Goal: Task Accomplishment & Management: Use online tool/utility

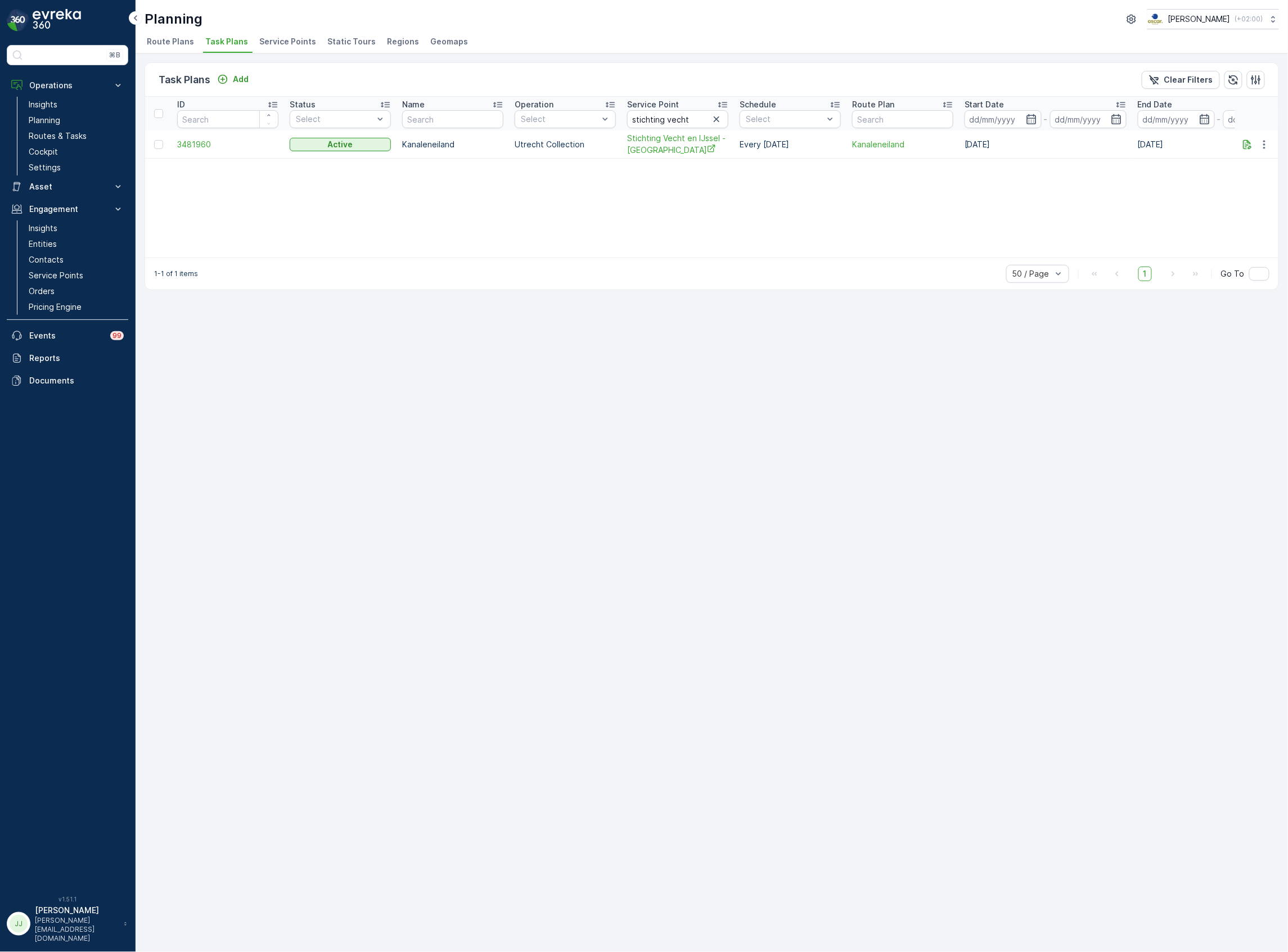
scroll to position [0, 71]
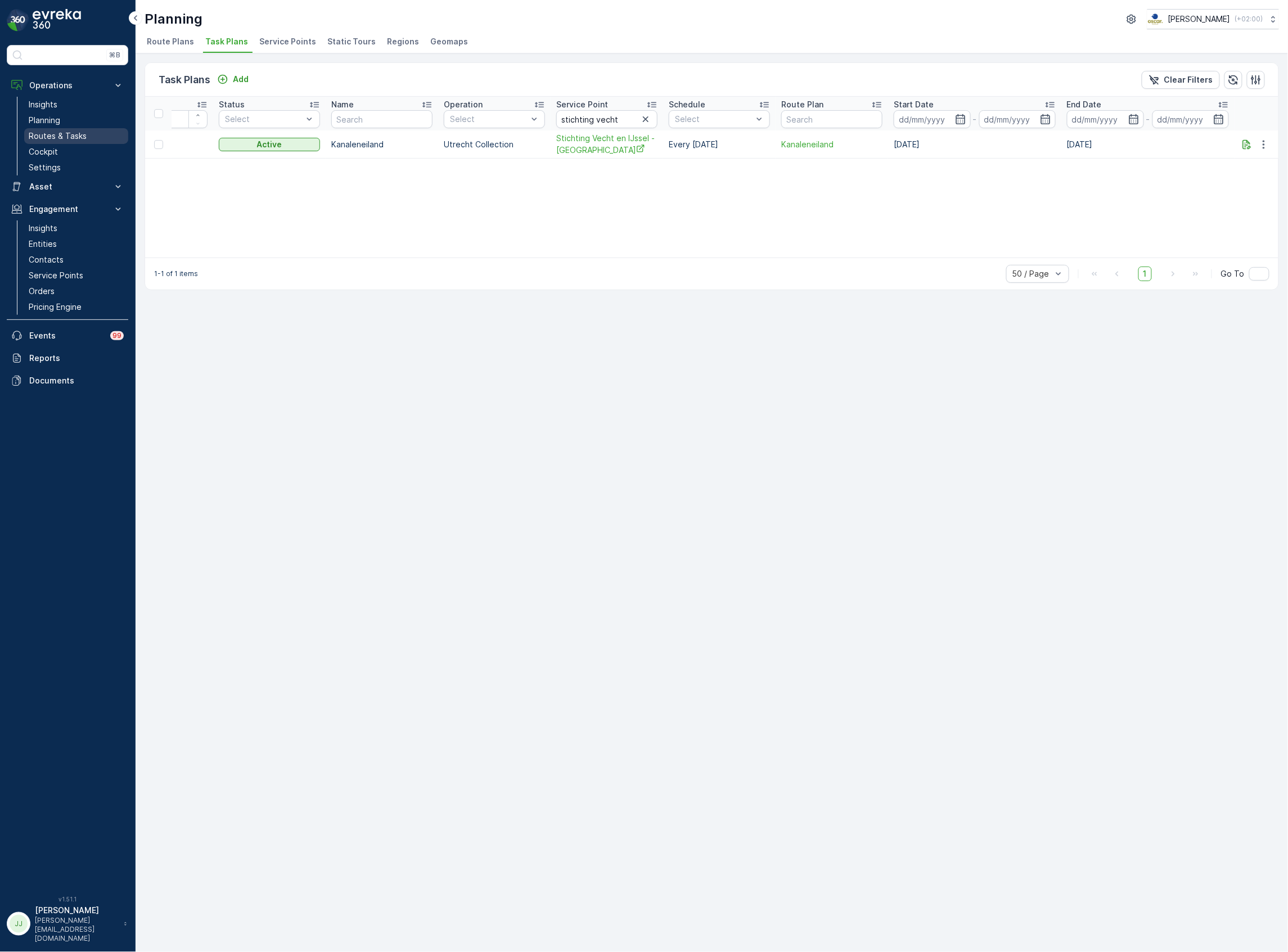
click at [106, 131] on link "Routes & Tasks" at bounding box center [76, 136] width 104 height 16
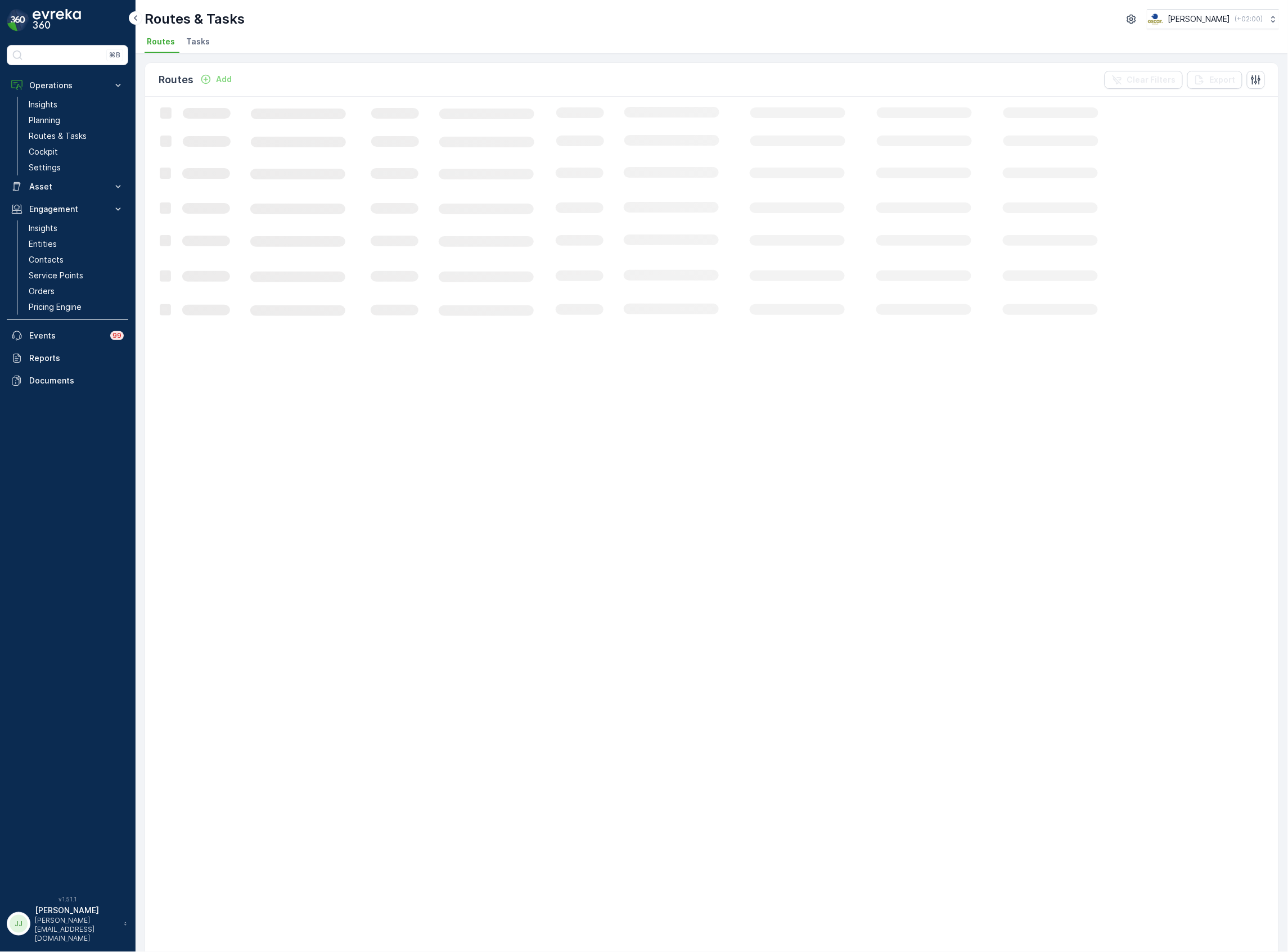
click at [208, 30] on div "Routes & Tasks Oscar Circulair ( +02:00 ) Routes Tasks" at bounding box center [712, 27] width 1152 height 53
click at [198, 43] on span "Tasks" at bounding box center [198, 41] width 24 height 11
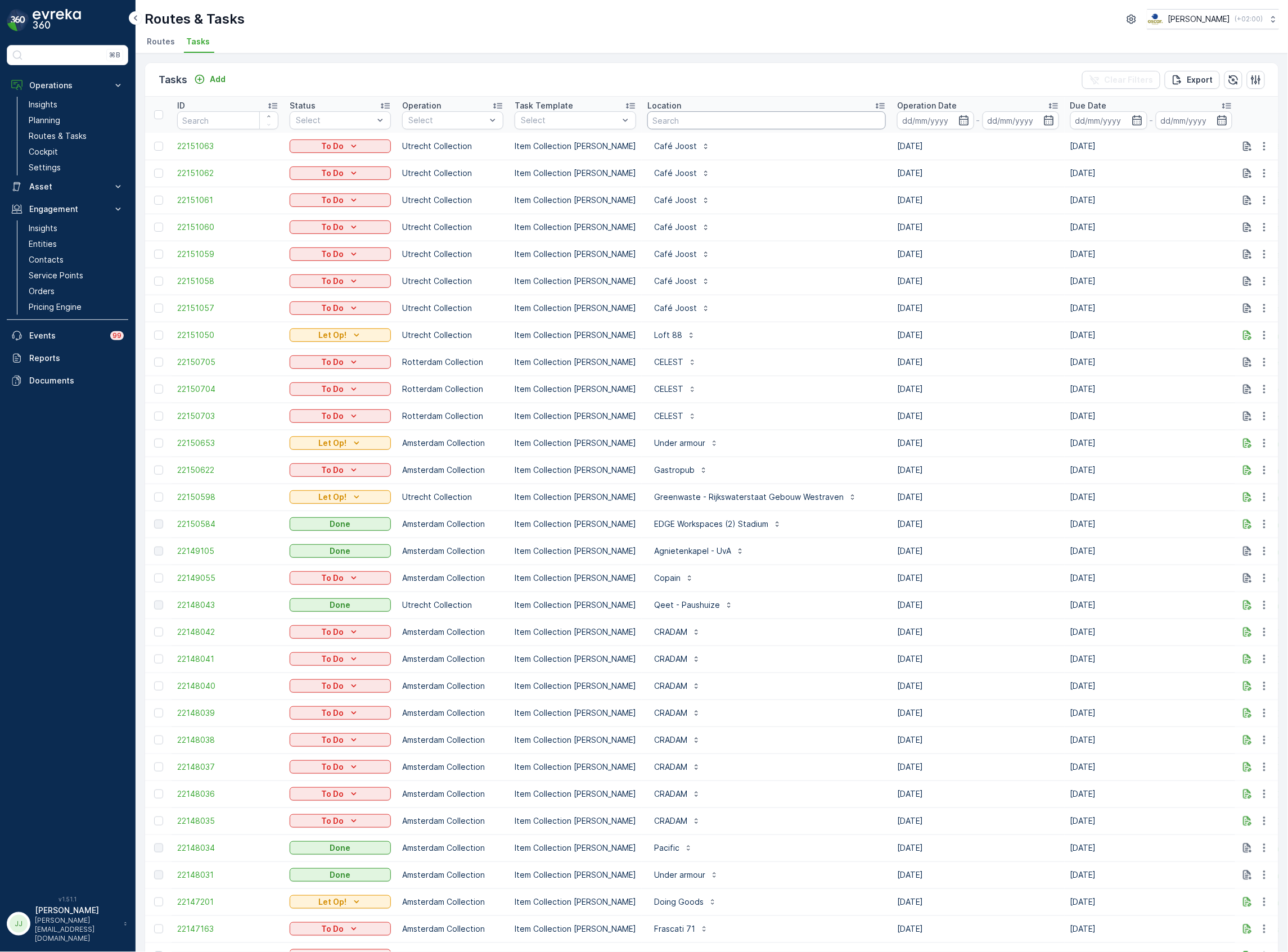
click at [661, 119] on input "text" at bounding box center [766, 120] width 239 height 18
type input "MN Milgr"
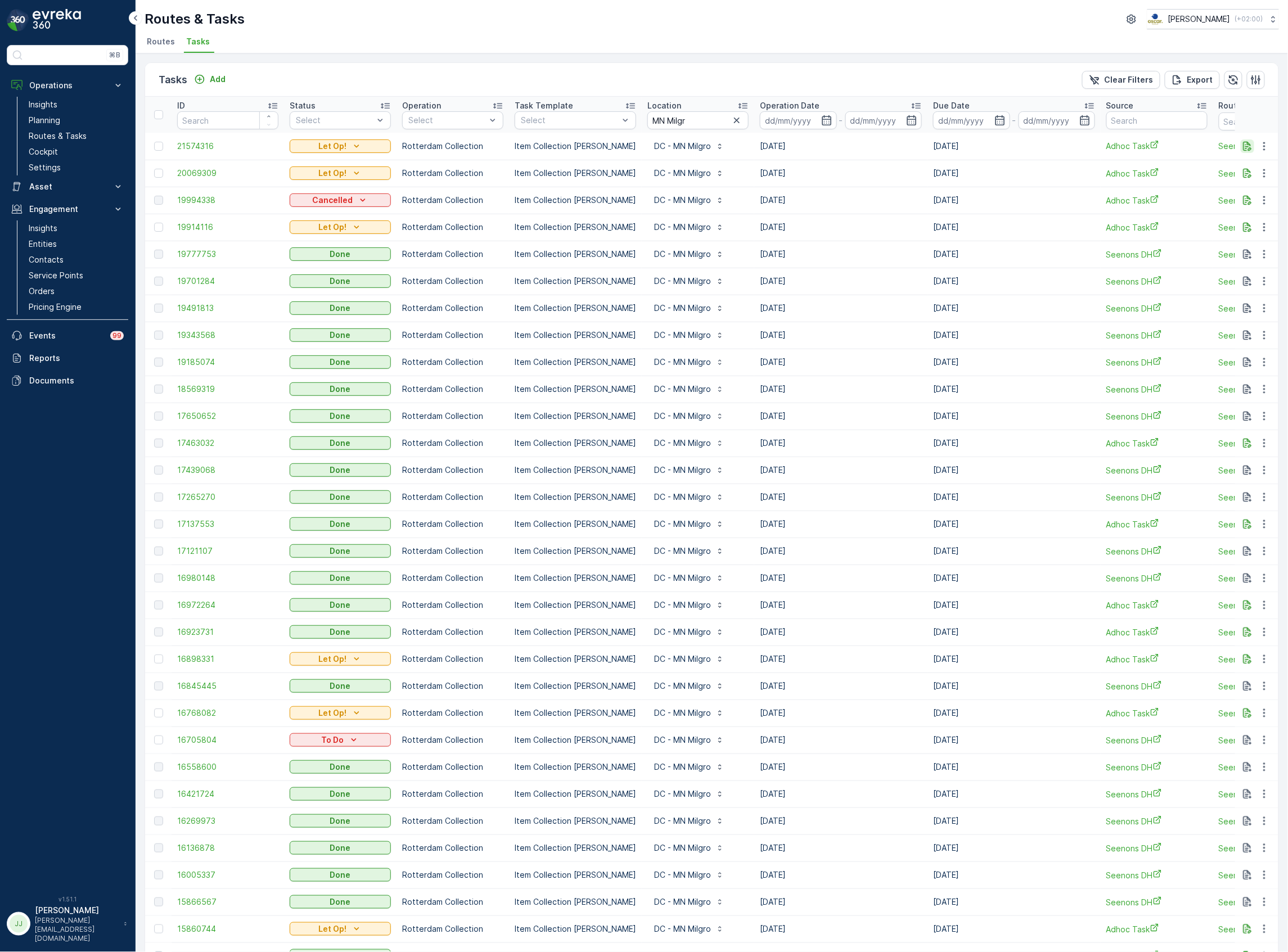
click at [1245, 144] on icon "button" at bounding box center [1247, 146] width 11 height 11
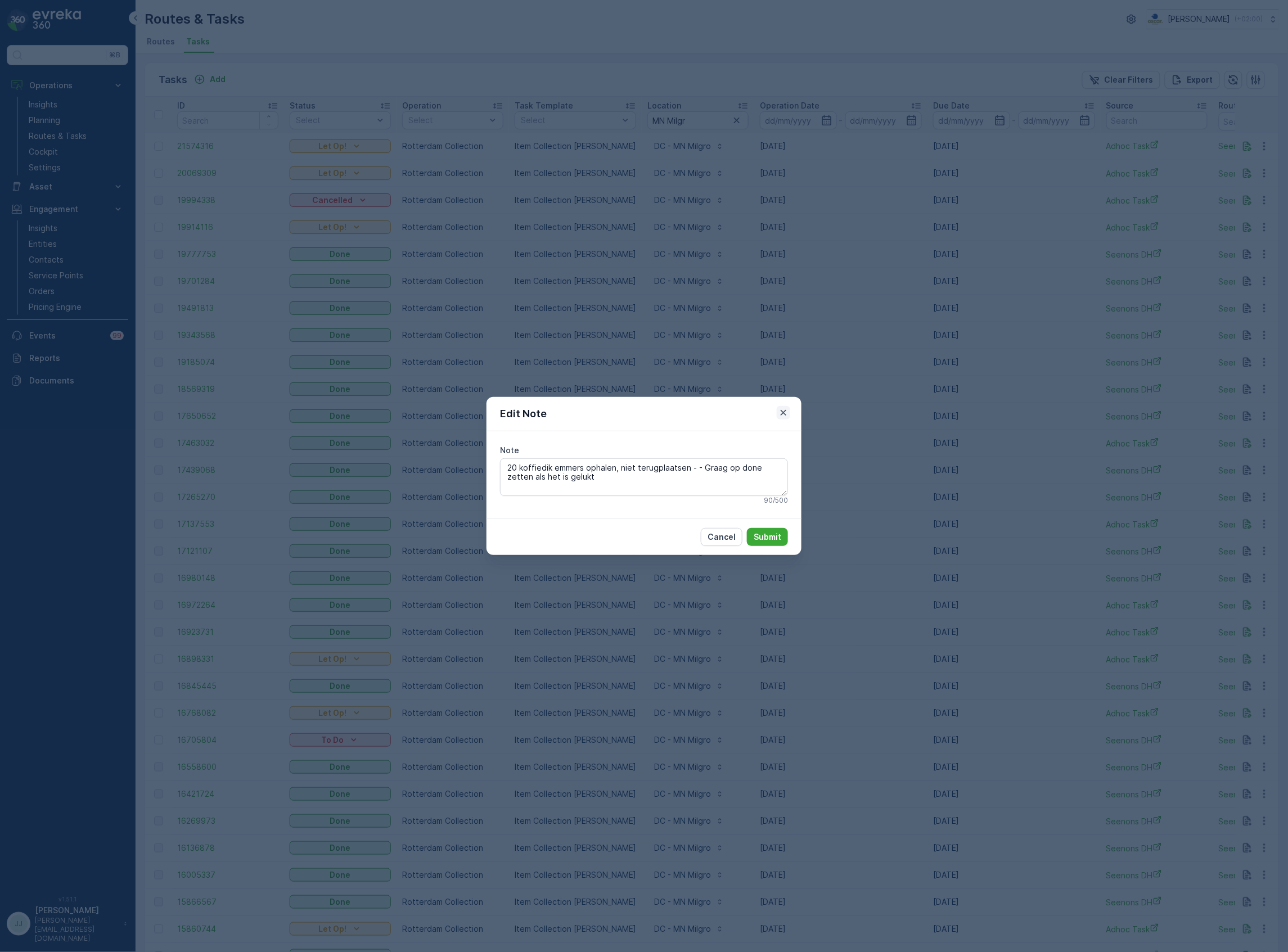
click at [782, 411] on icon "button" at bounding box center [783, 412] width 5 height 5
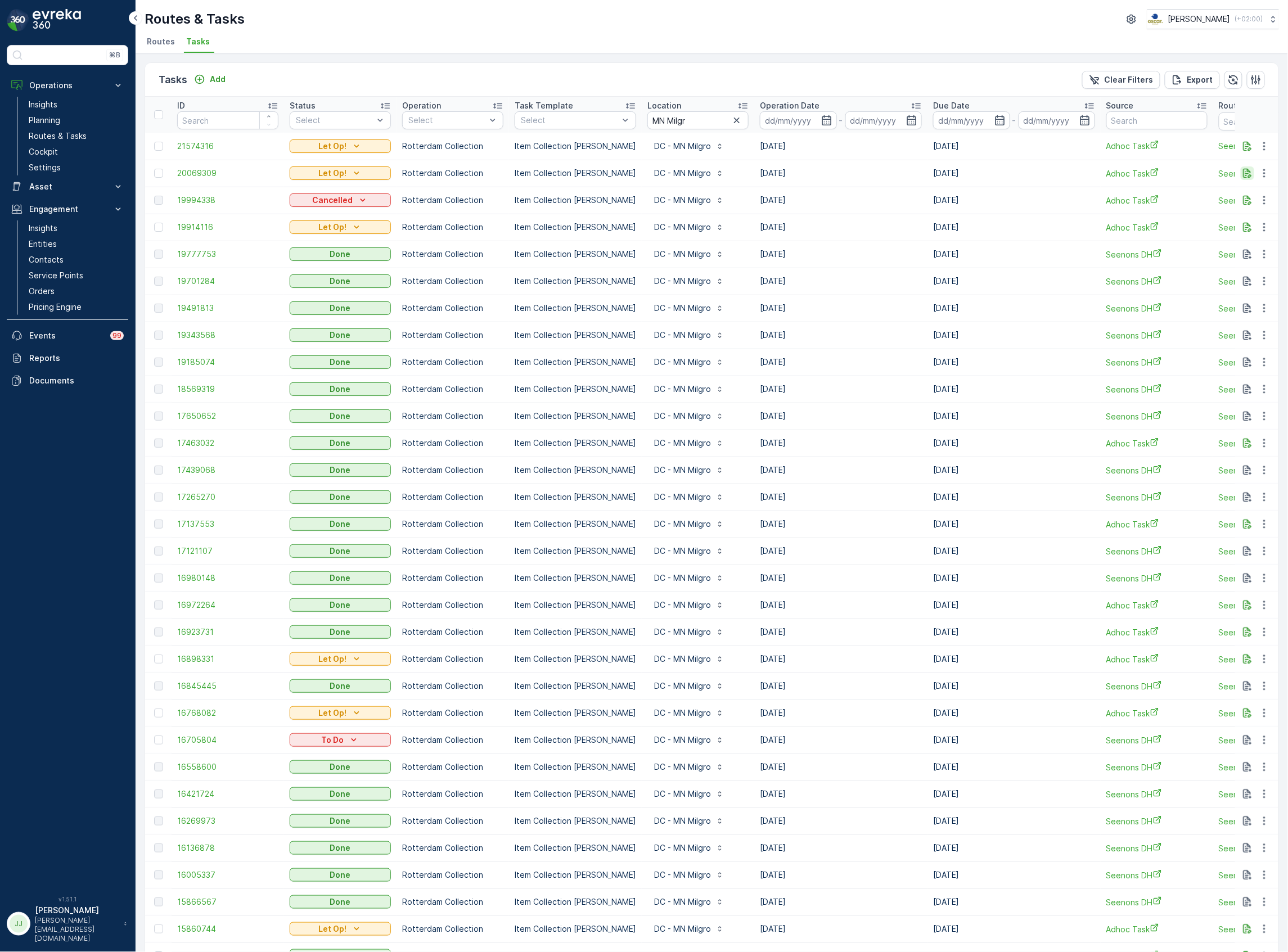
click at [1243, 171] on icon "button" at bounding box center [1247, 173] width 11 height 11
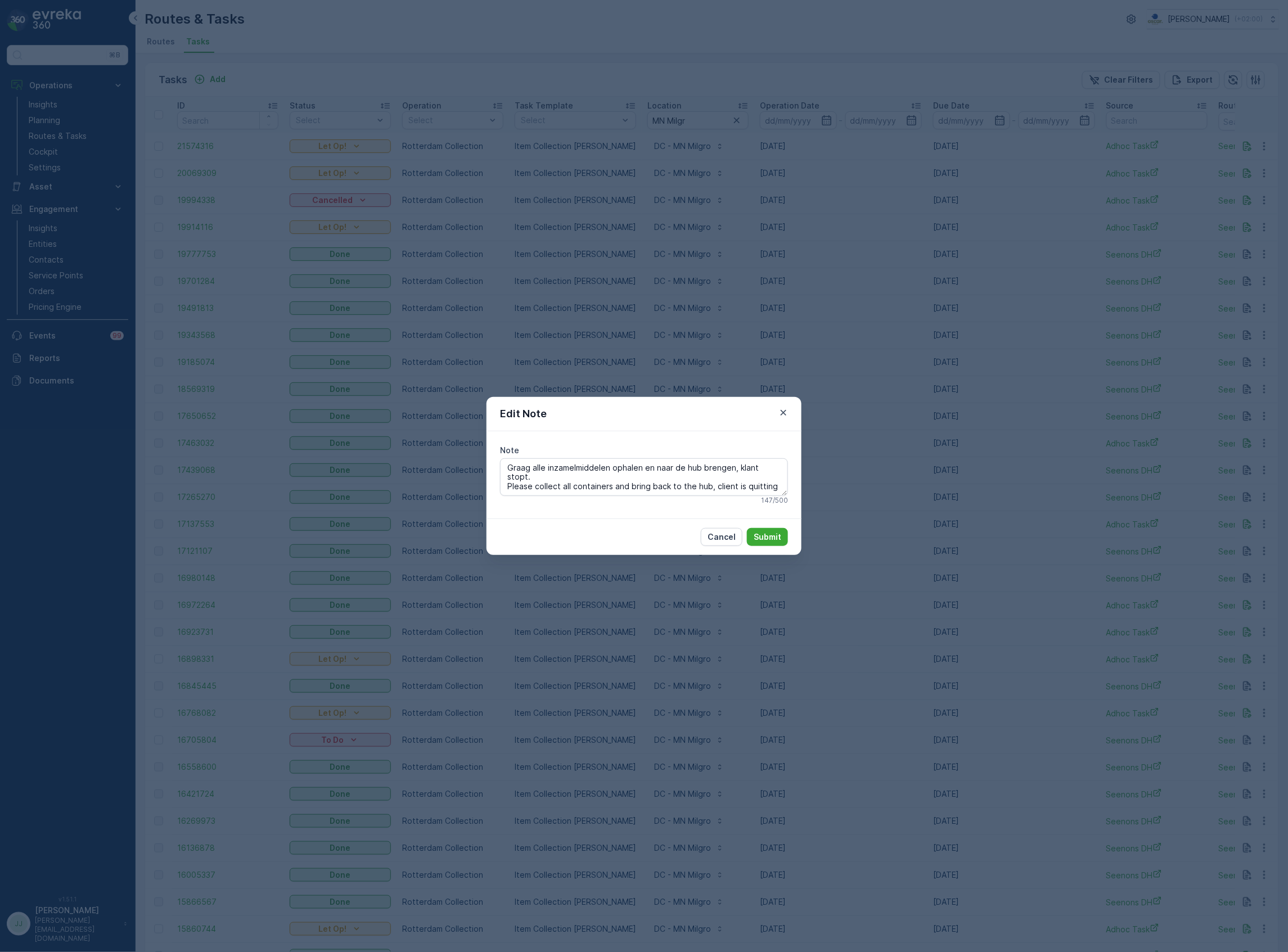
click at [784, 411] on icon "button" at bounding box center [783, 412] width 5 height 5
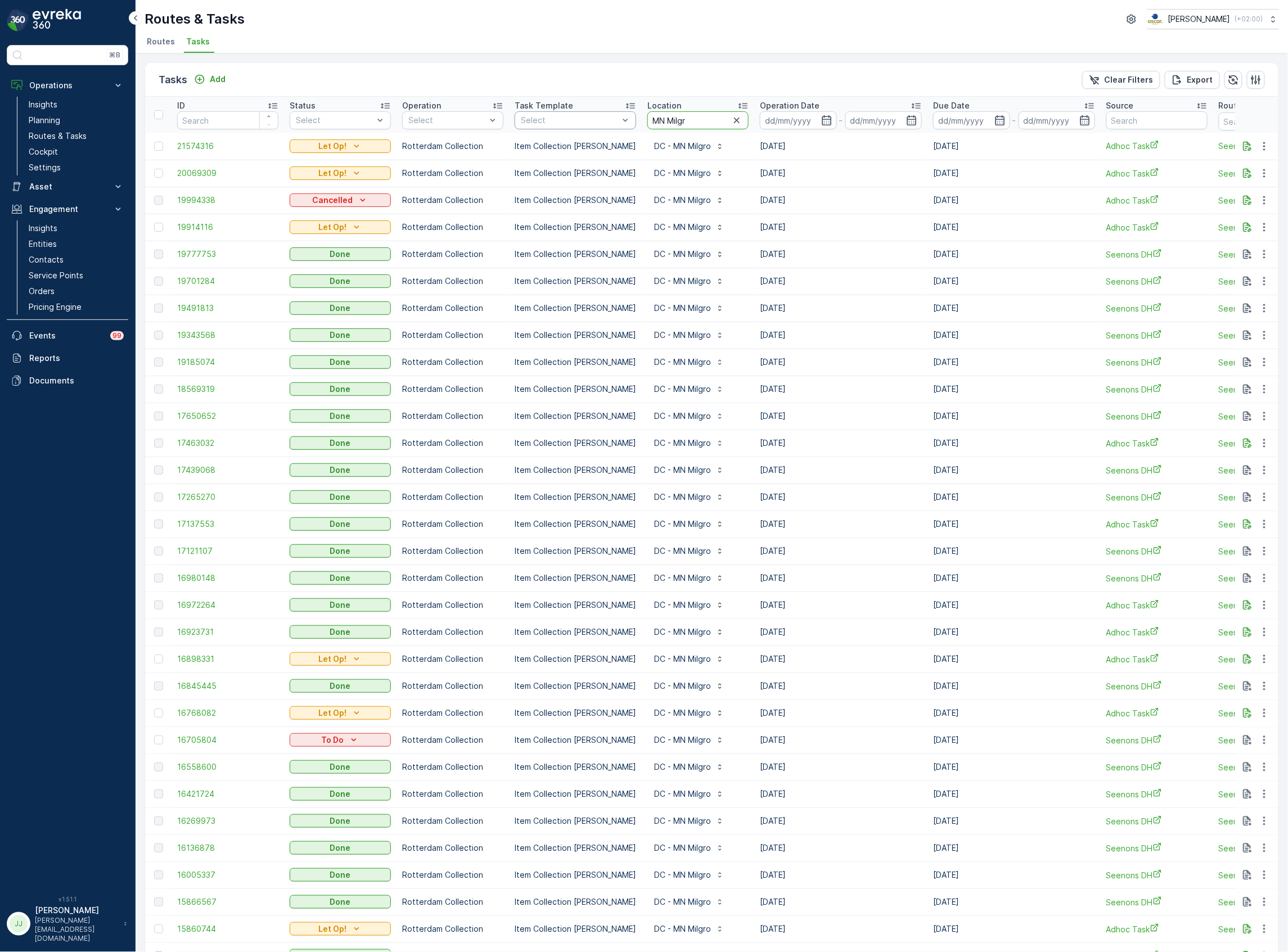
drag, startPoint x: 695, startPoint y: 112, endPoint x: 547, endPoint y: 116, distance: 148.1
click at [548, 116] on tr "ID Status Select Operation Select Task Template Select Location MN Milgr Operat…" at bounding box center [1013, 114] width 1735 height 36
type input "rechtbank"
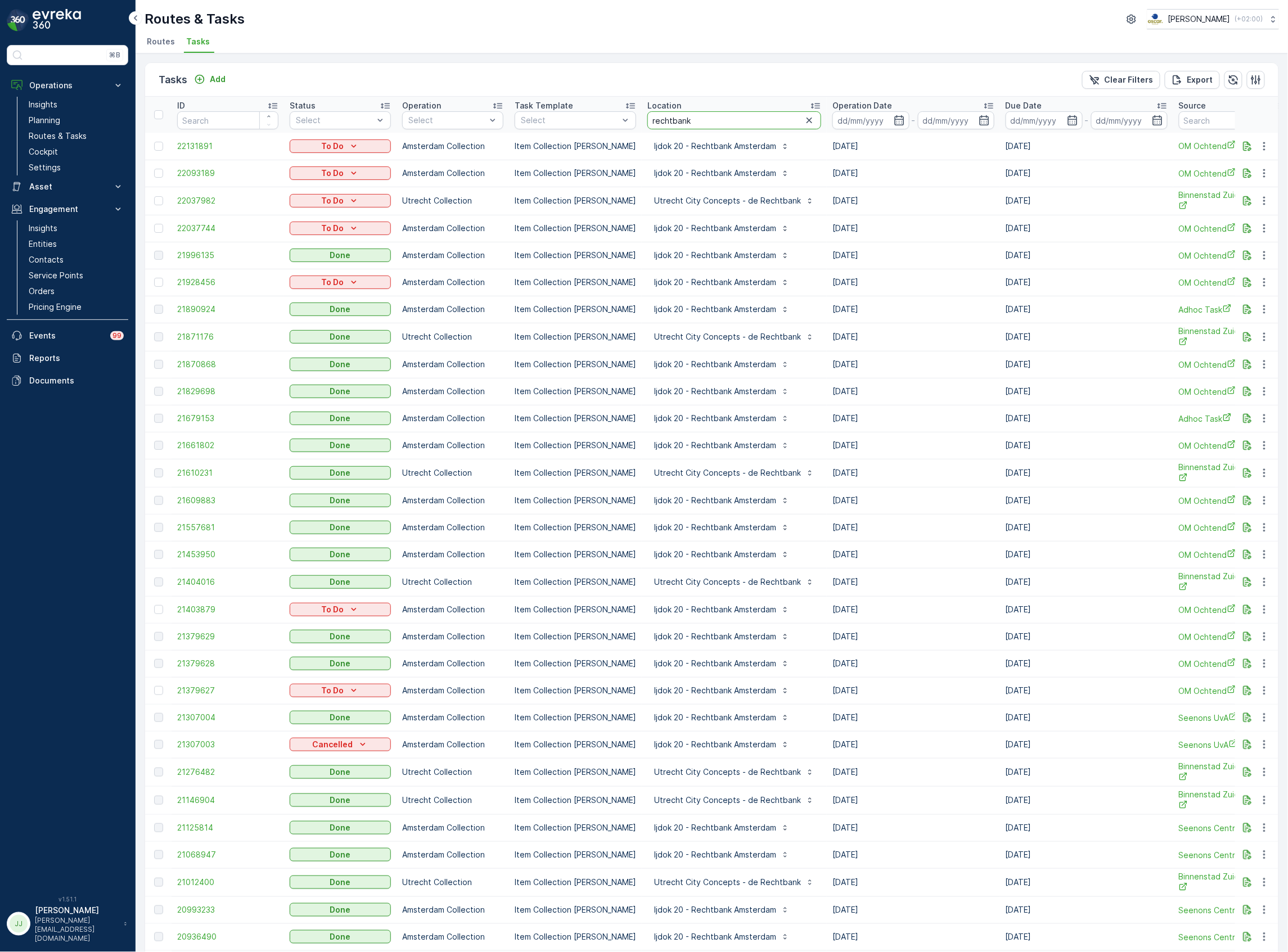
drag, startPoint x: 701, startPoint y: 114, endPoint x: 595, endPoint y: 109, distance: 106.1
click at [595, 109] on tr "ID Status Select Operation Select Task Template Select Location rechtbank Opera…" at bounding box center [1049, 114] width 1808 height 36
type input "wilheml"
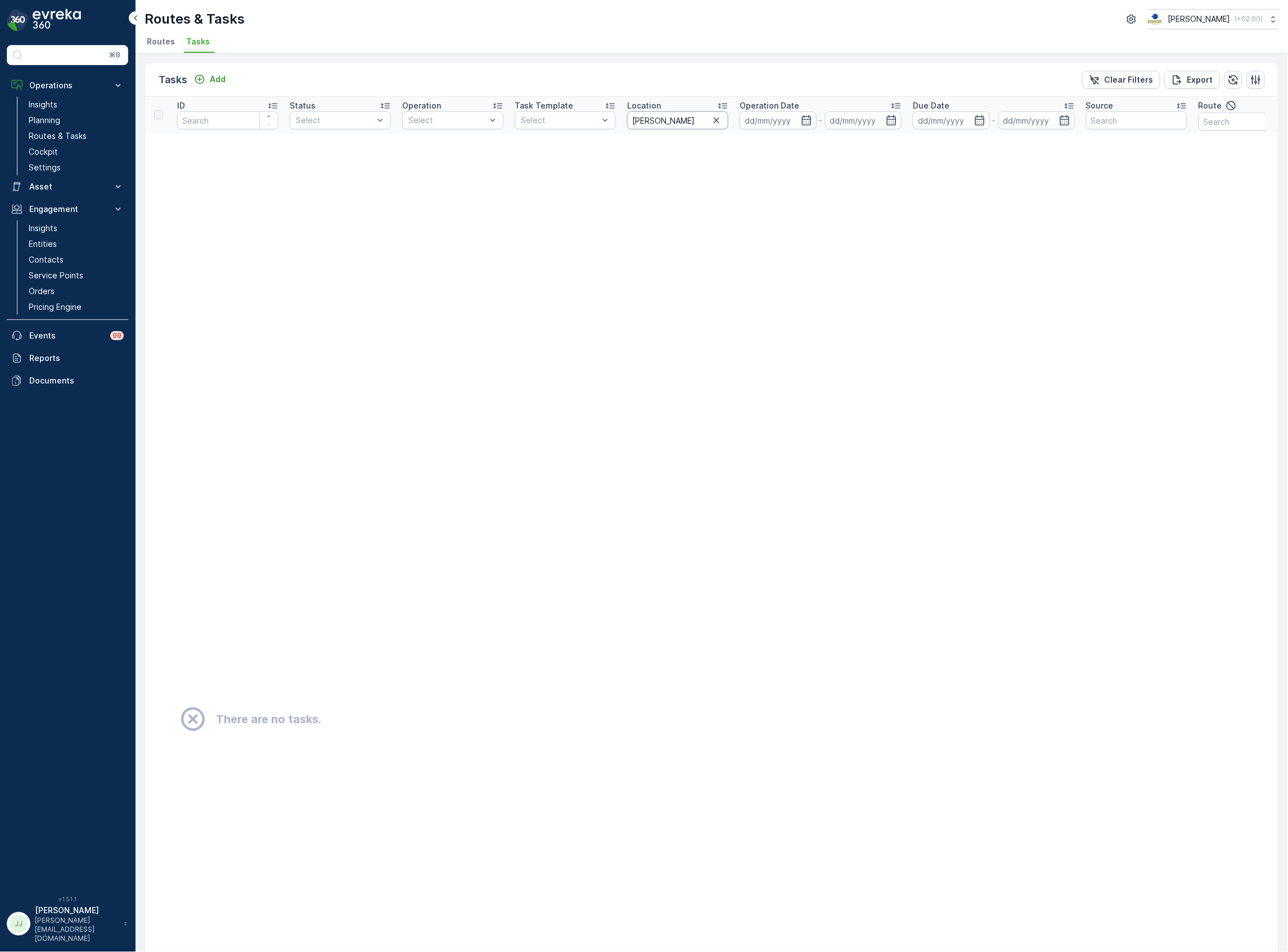
click at [669, 124] on input "wilheml" at bounding box center [677, 120] width 101 height 18
type input "wilhelm"
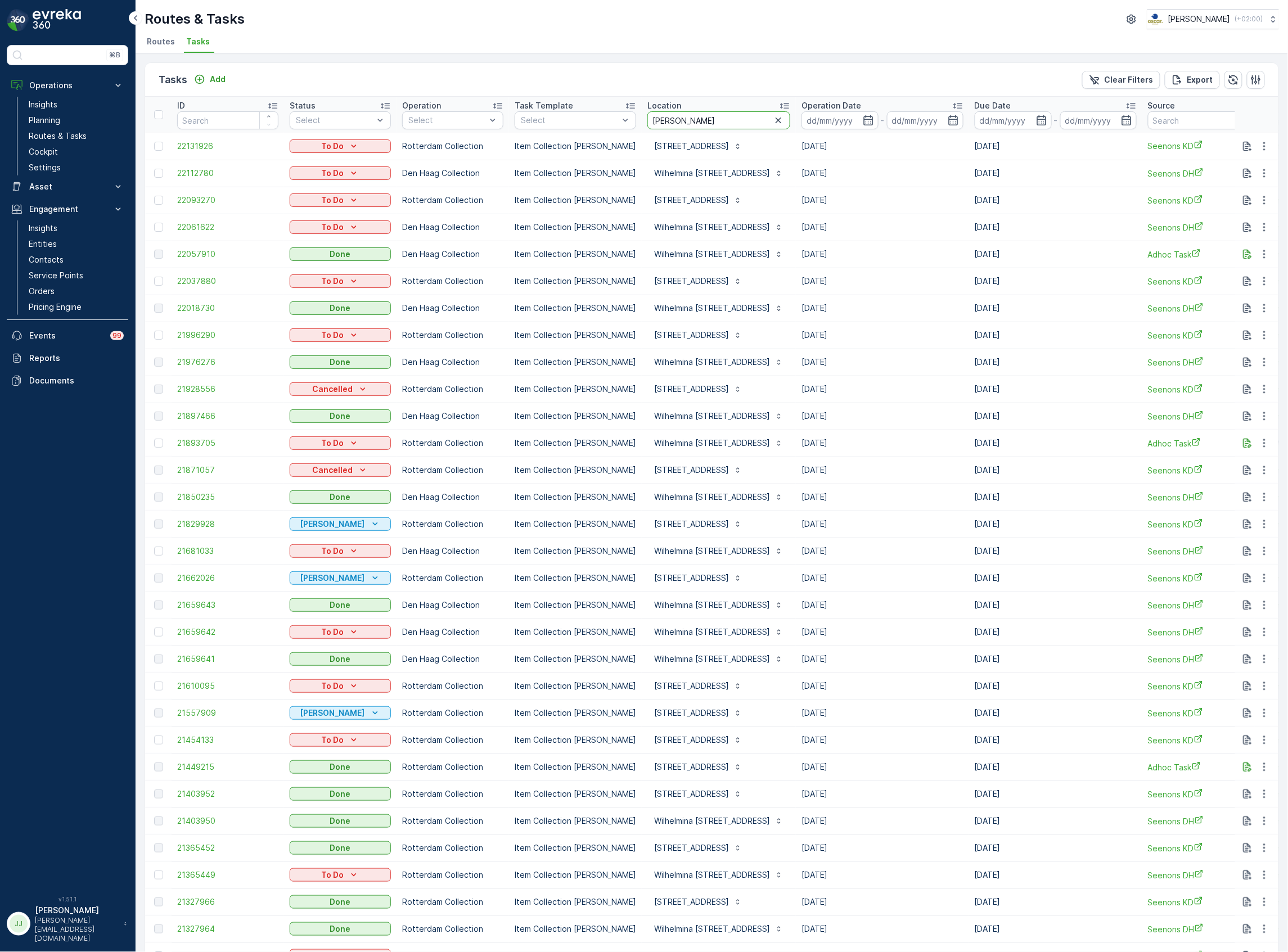
drag, startPoint x: 692, startPoint y: 118, endPoint x: 627, endPoint y: 114, distance: 65.1
click at [624, 115] on tr "ID Status Select Operation Select Task Template Select Location wilhelm Operati…" at bounding box center [1033, 114] width 1777 height 36
type input "nvwa"
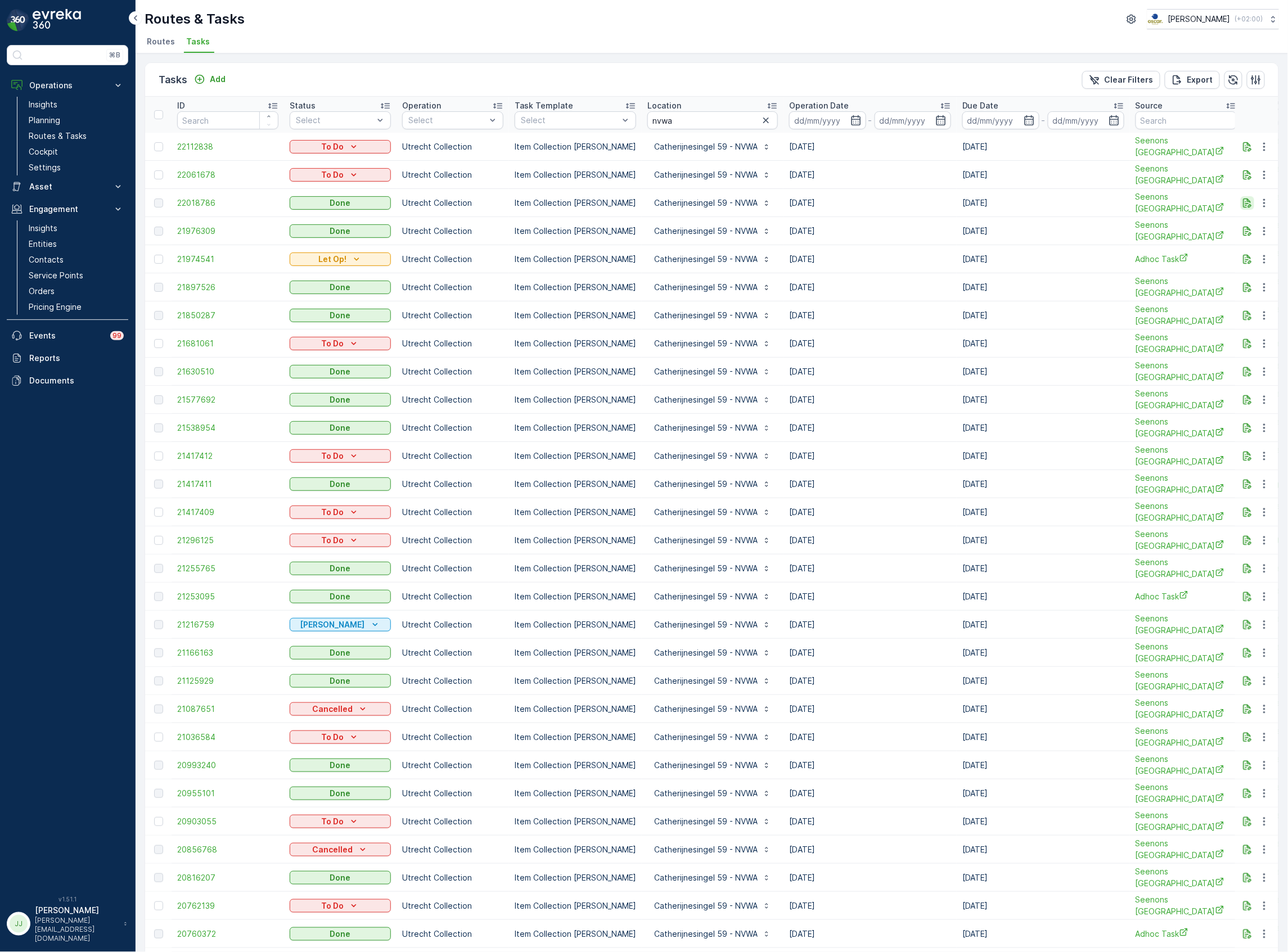
click at [1244, 201] on icon "button" at bounding box center [1248, 202] width 8 height 9
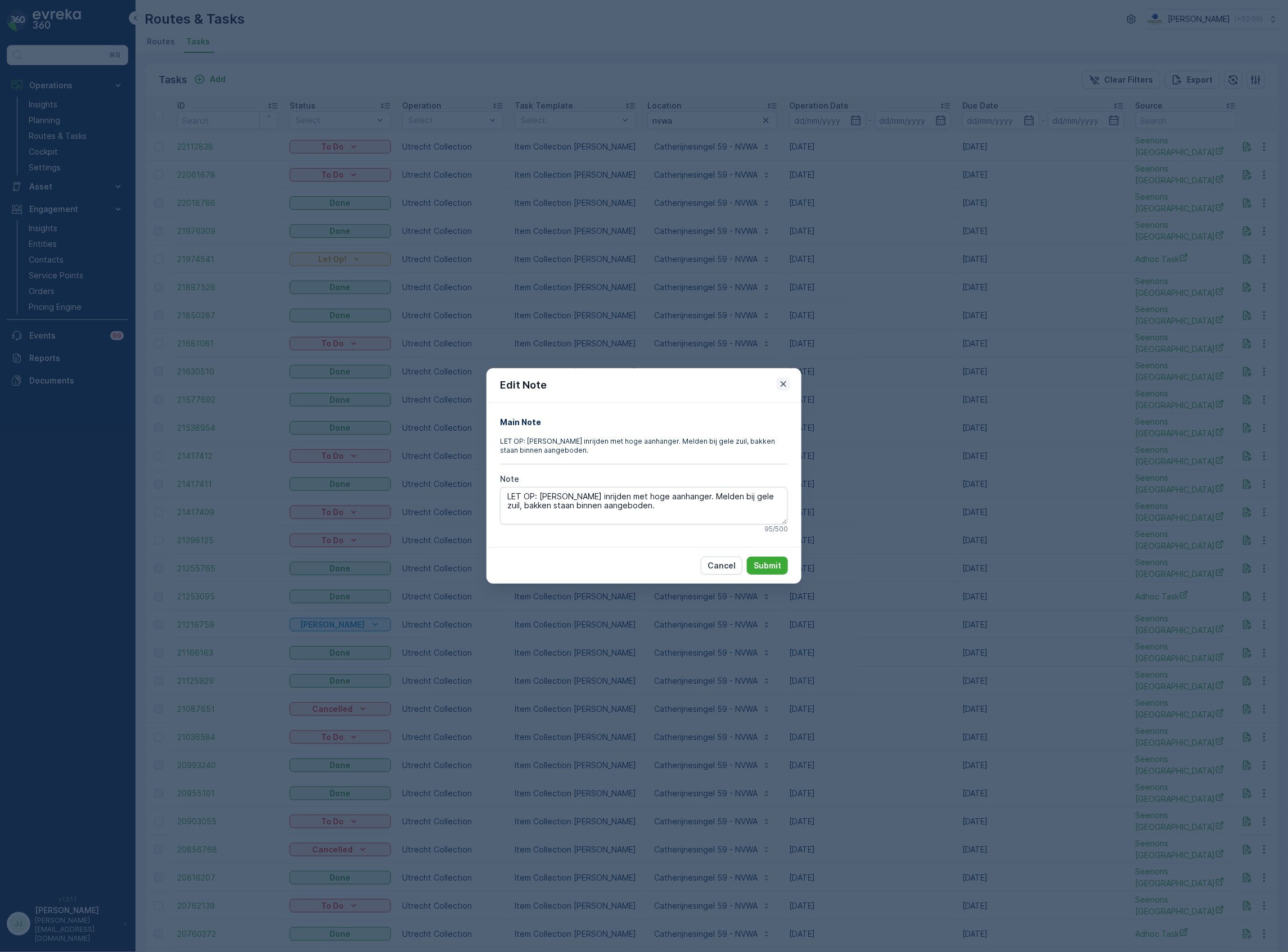
click at [781, 382] on icon "button" at bounding box center [783, 384] width 5 height 5
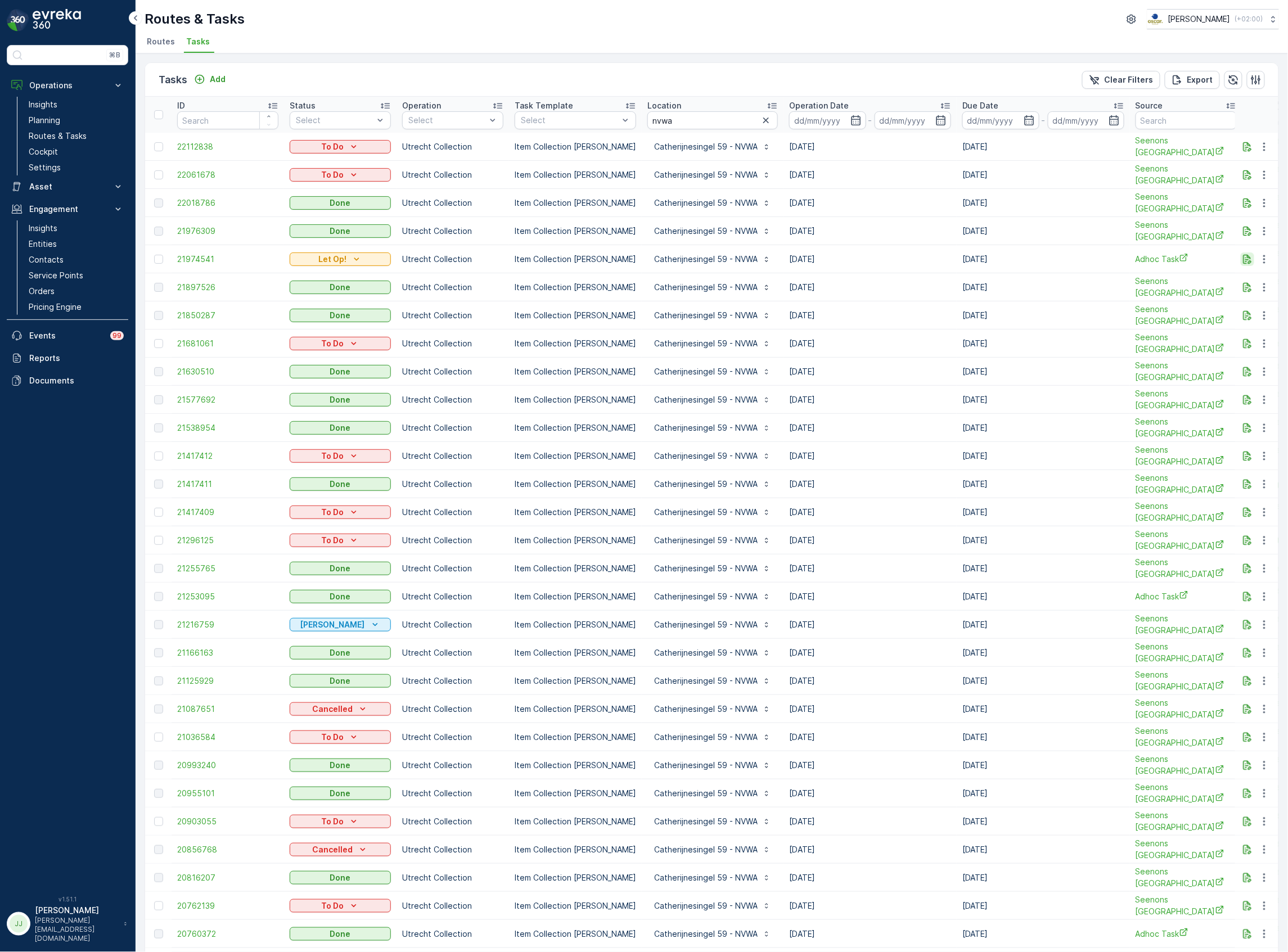
click at [1242, 255] on icon "button" at bounding box center [1247, 259] width 11 height 11
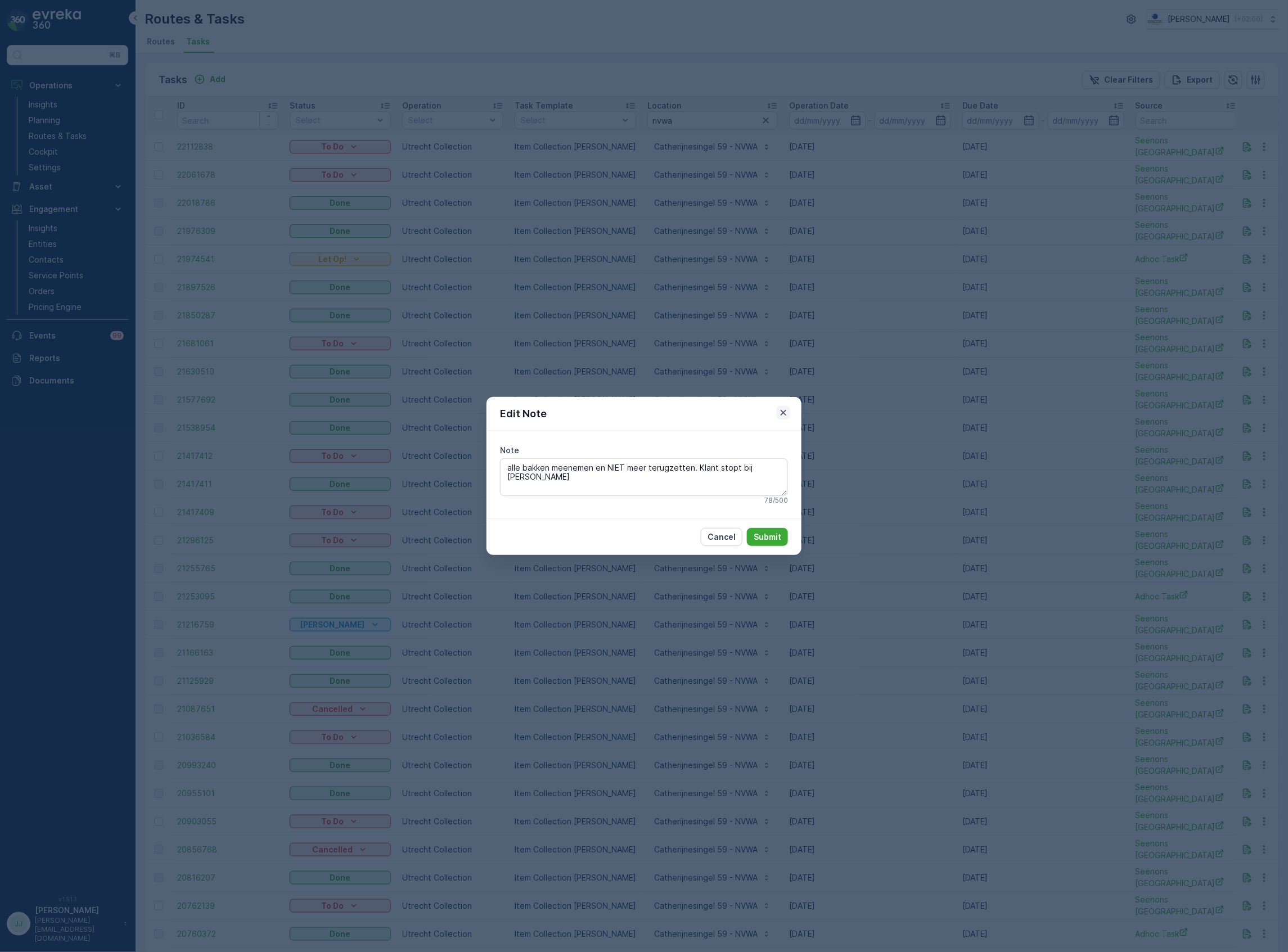
click at [780, 410] on icon "button" at bounding box center [783, 413] width 11 height 11
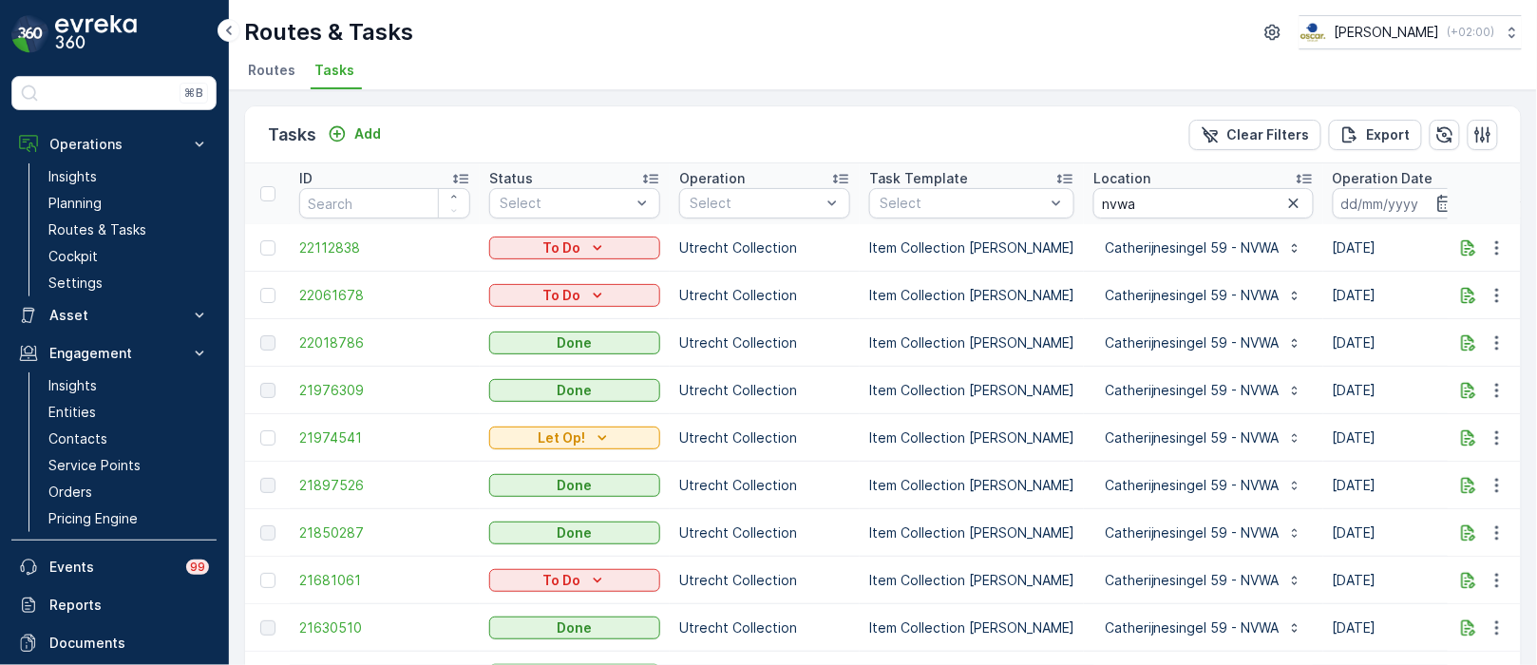
drag, startPoint x: 1532, startPoint y: 658, endPoint x: 1658, endPoint y: 990, distance: 354.4
click at [1537, 665] on html "⌘B Operations Insights Planning Routes & Tasks Cockpit Settings Asset Assets En…" at bounding box center [768, 332] width 1537 height 665
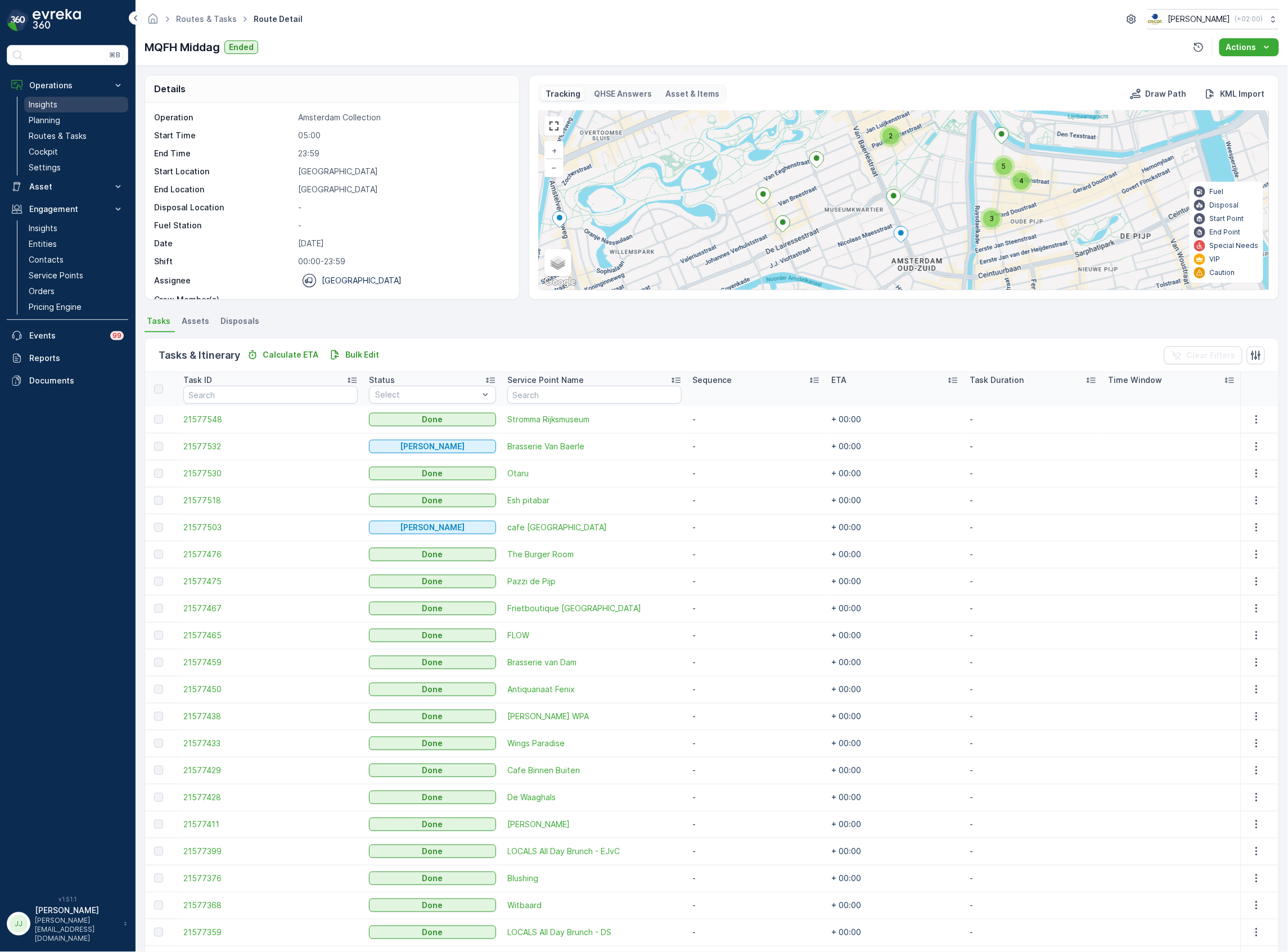
drag, startPoint x: 70, startPoint y: 133, endPoint x: 119, endPoint y: 100, distance: 59.1
click at [70, 133] on p "Routes & Tasks" at bounding box center [57, 136] width 58 height 11
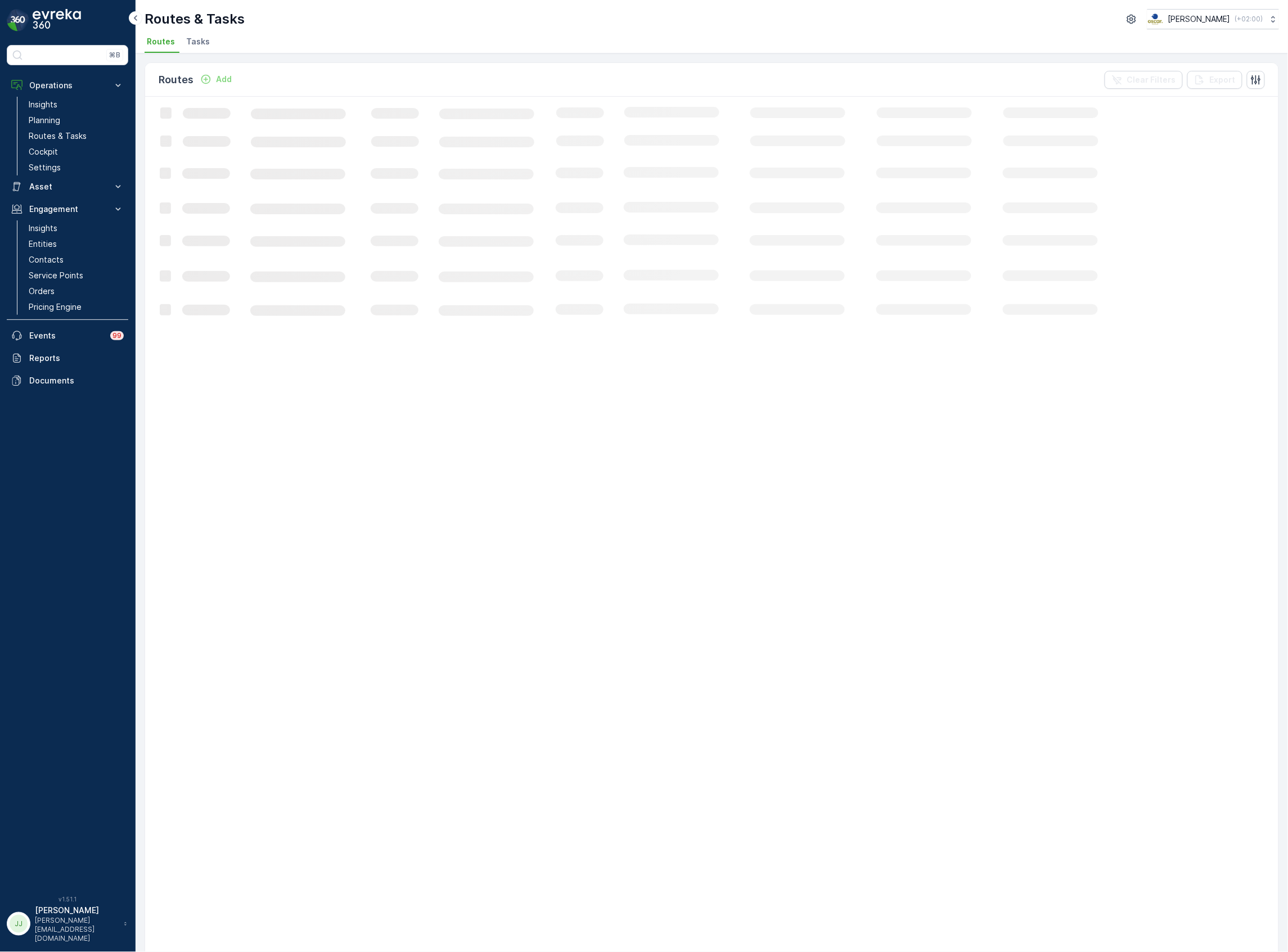
click at [206, 43] on span "Tasks" at bounding box center [198, 41] width 24 height 11
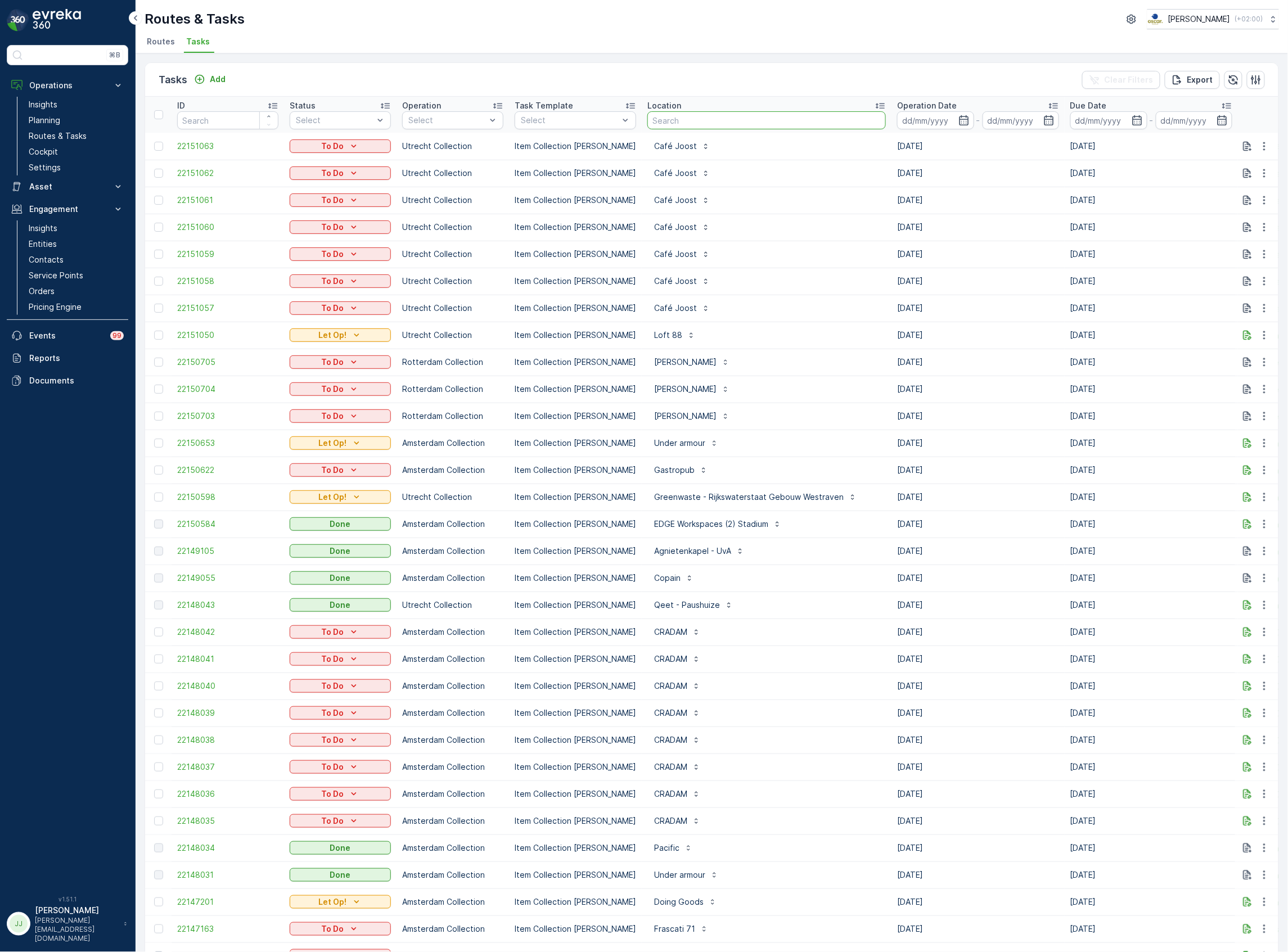
click at [660, 121] on input "text" at bounding box center [766, 120] width 239 height 18
type input "joost"
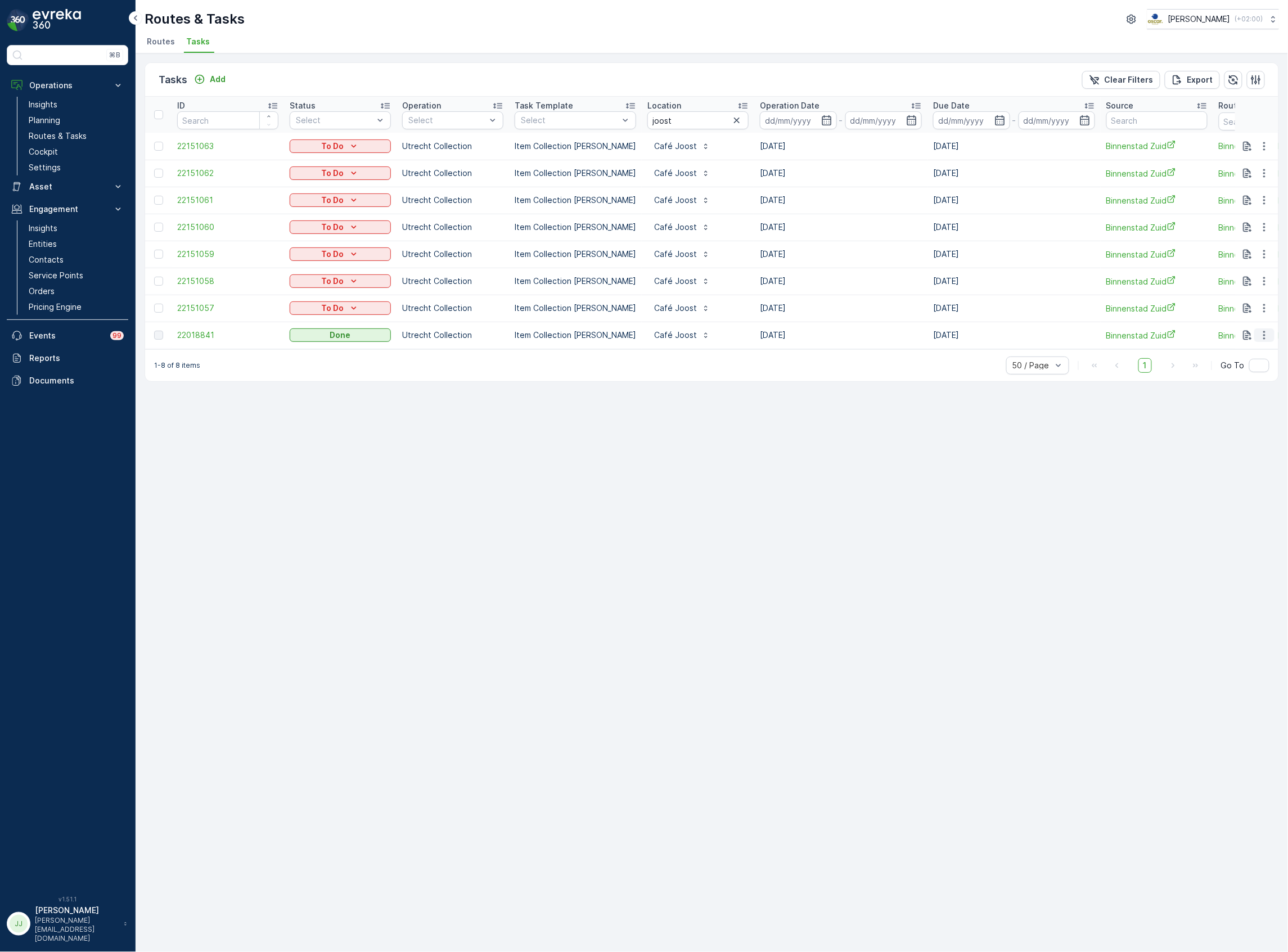
click at [1274, 339] on button "button" at bounding box center [1264, 335] width 20 height 14
click at [1261, 351] on span "See More Details" at bounding box center [1251, 352] width 65 height 11
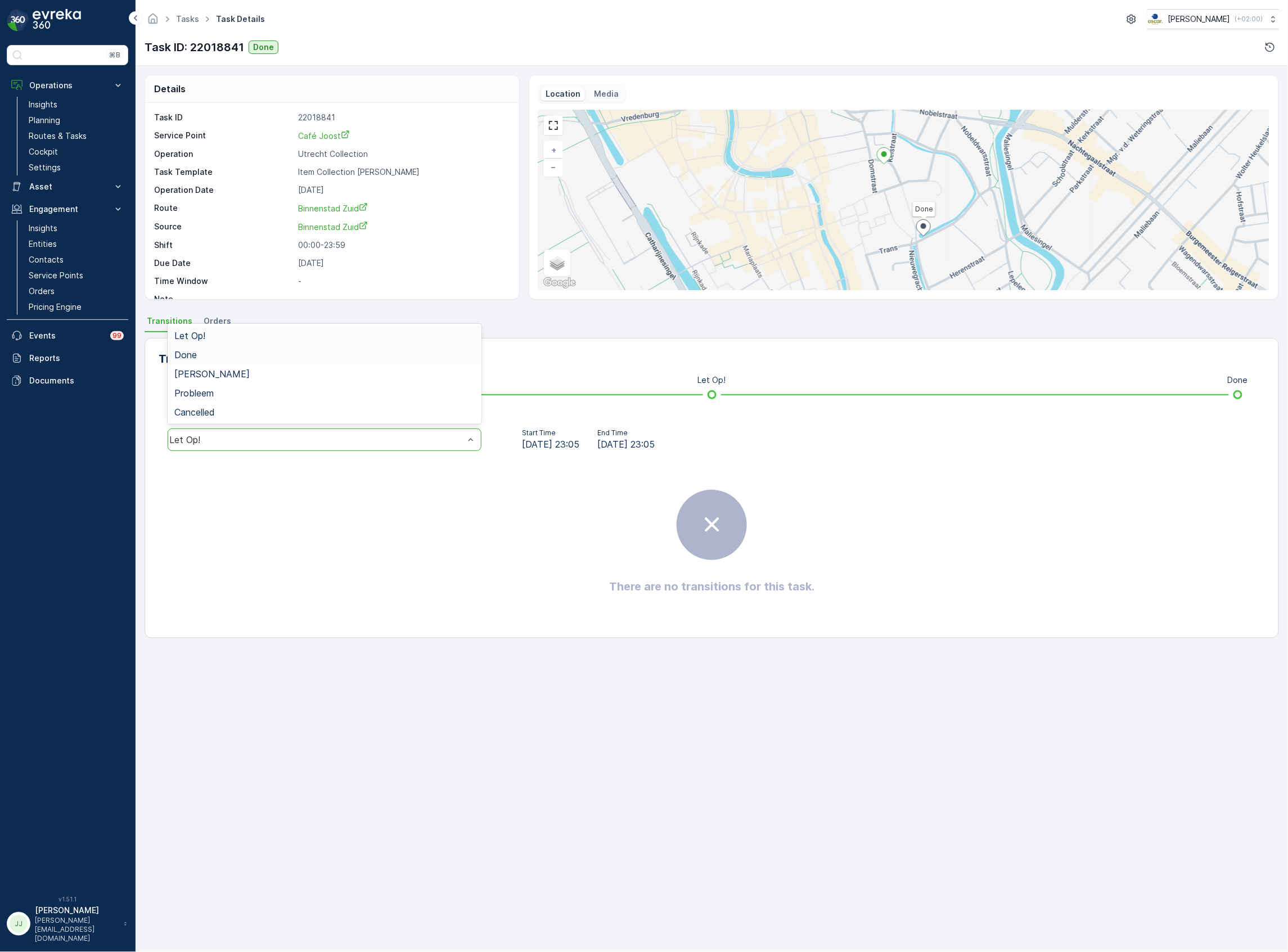
click at [232, 358] on div "Done" at bounding box center [324, 355] width 300 height 10
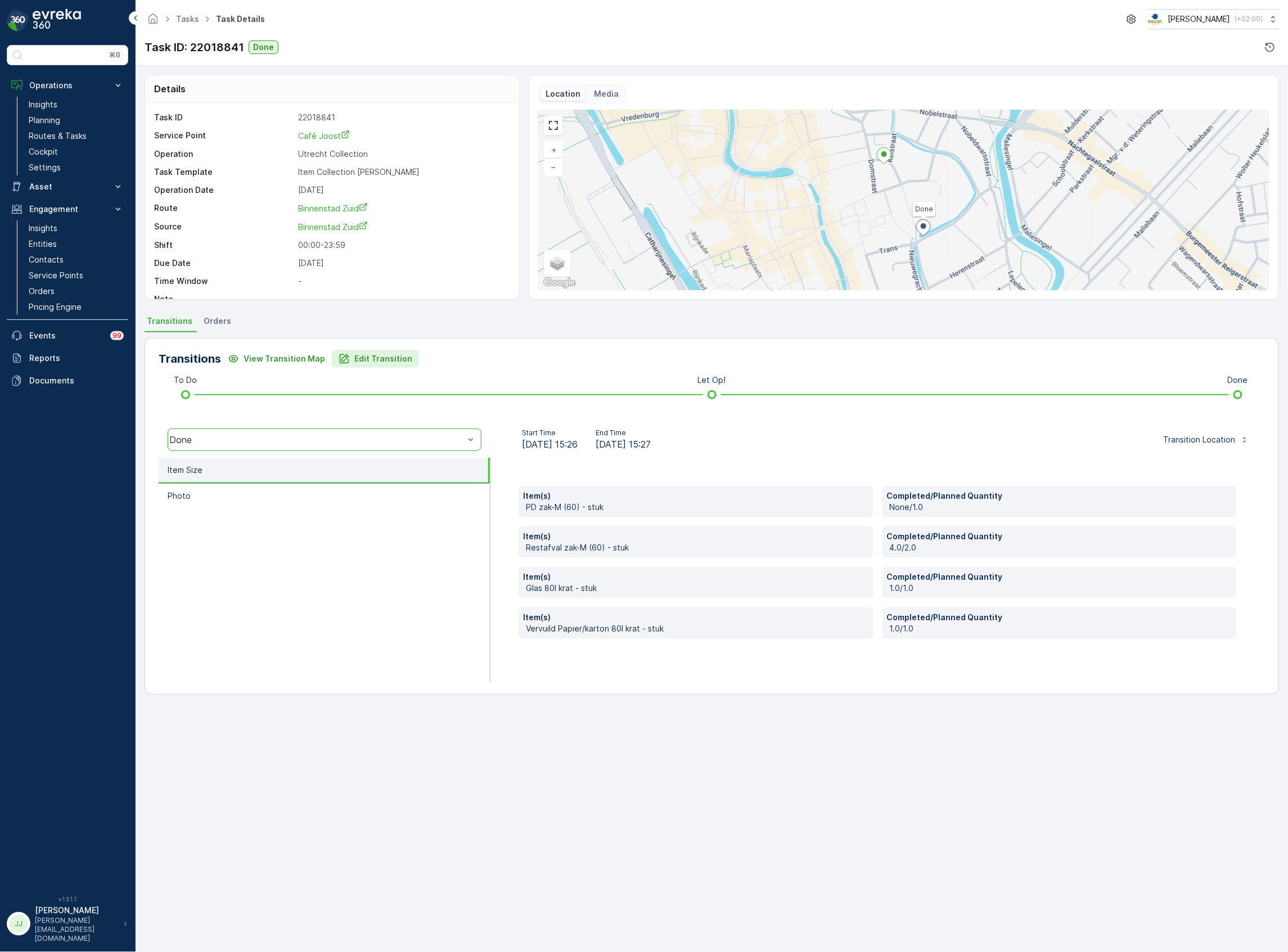
click at [367, 365] on button "Edit Transition" at bounding box center [375, 359] width 87 height 18
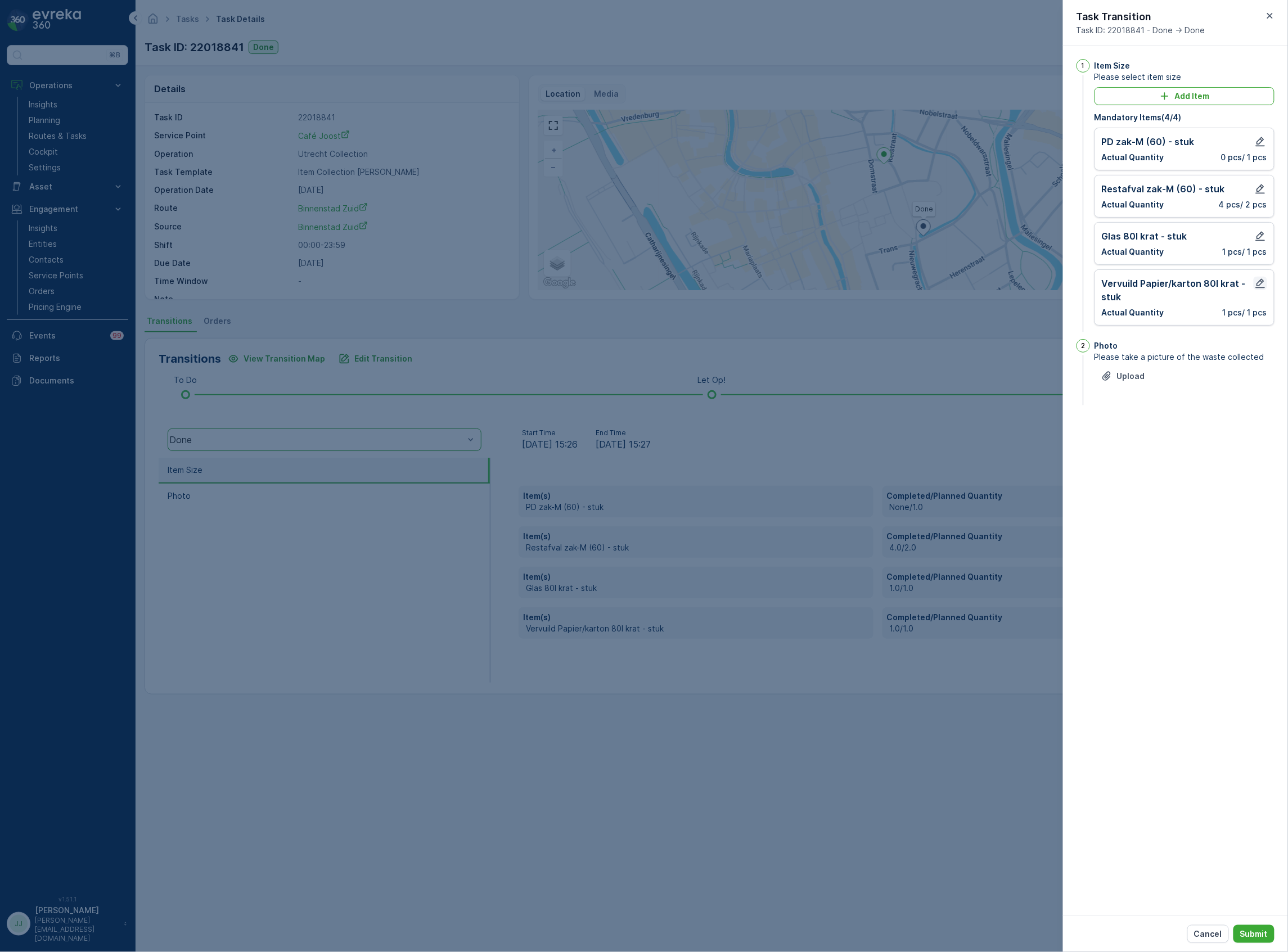
click at [1261, 286] on icon "button" at bounding box center [1260, 283] width 11 height 11
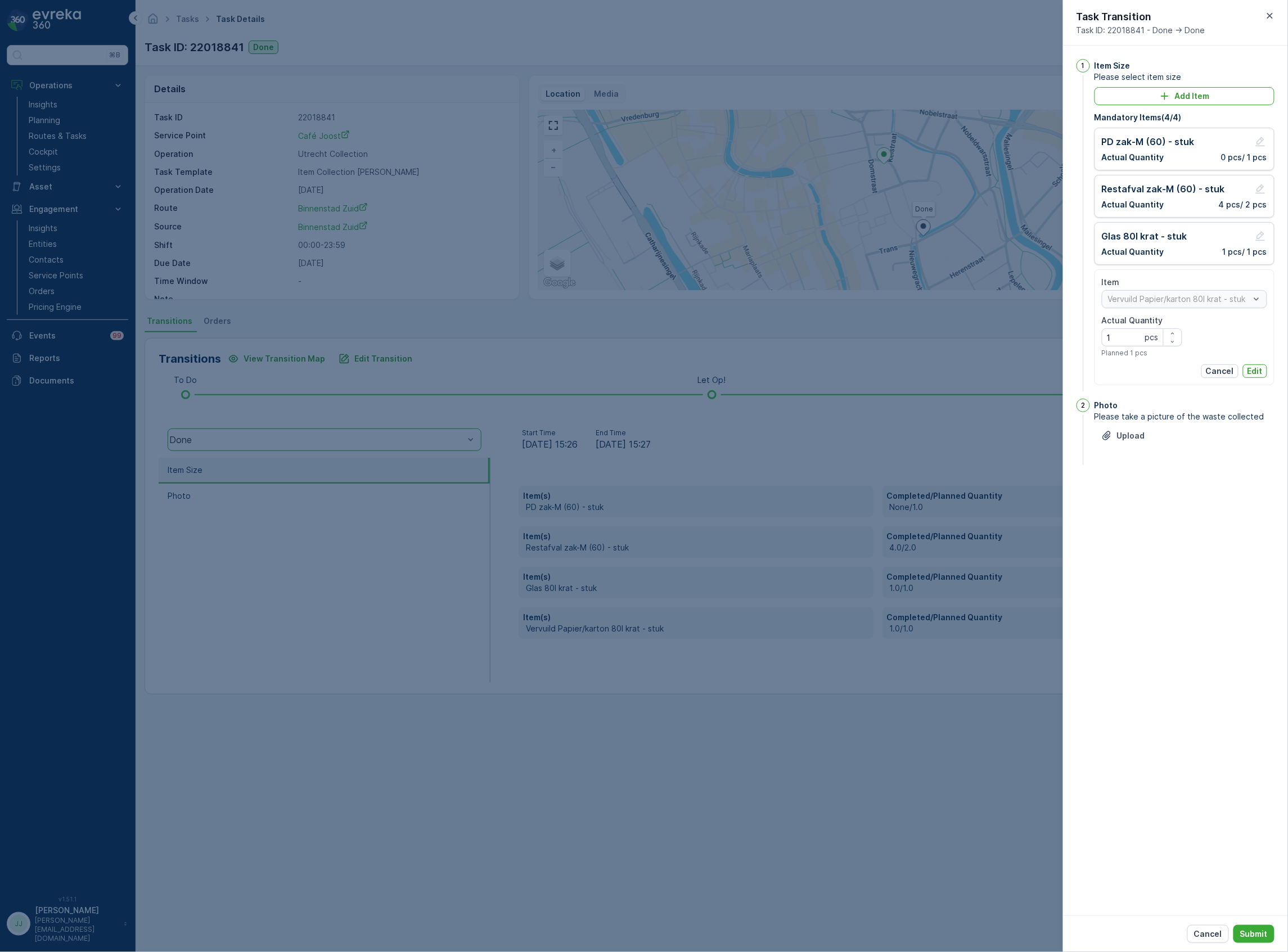
click at [1236, 342] on div "Item Vervuild Papier/karton 80l krat - stuk Actual Quantity 1 pcs Planned 1 pcs" at bounding box center [1184, 317] width 165 height 81
click at [1177, 344] on div "button" at bounding box center [1173, 342] width 18 height 7
type Quantity "0"
click at [1253, 374] on p "Edit" at bounding box center [1255, 371] width 15 height 11
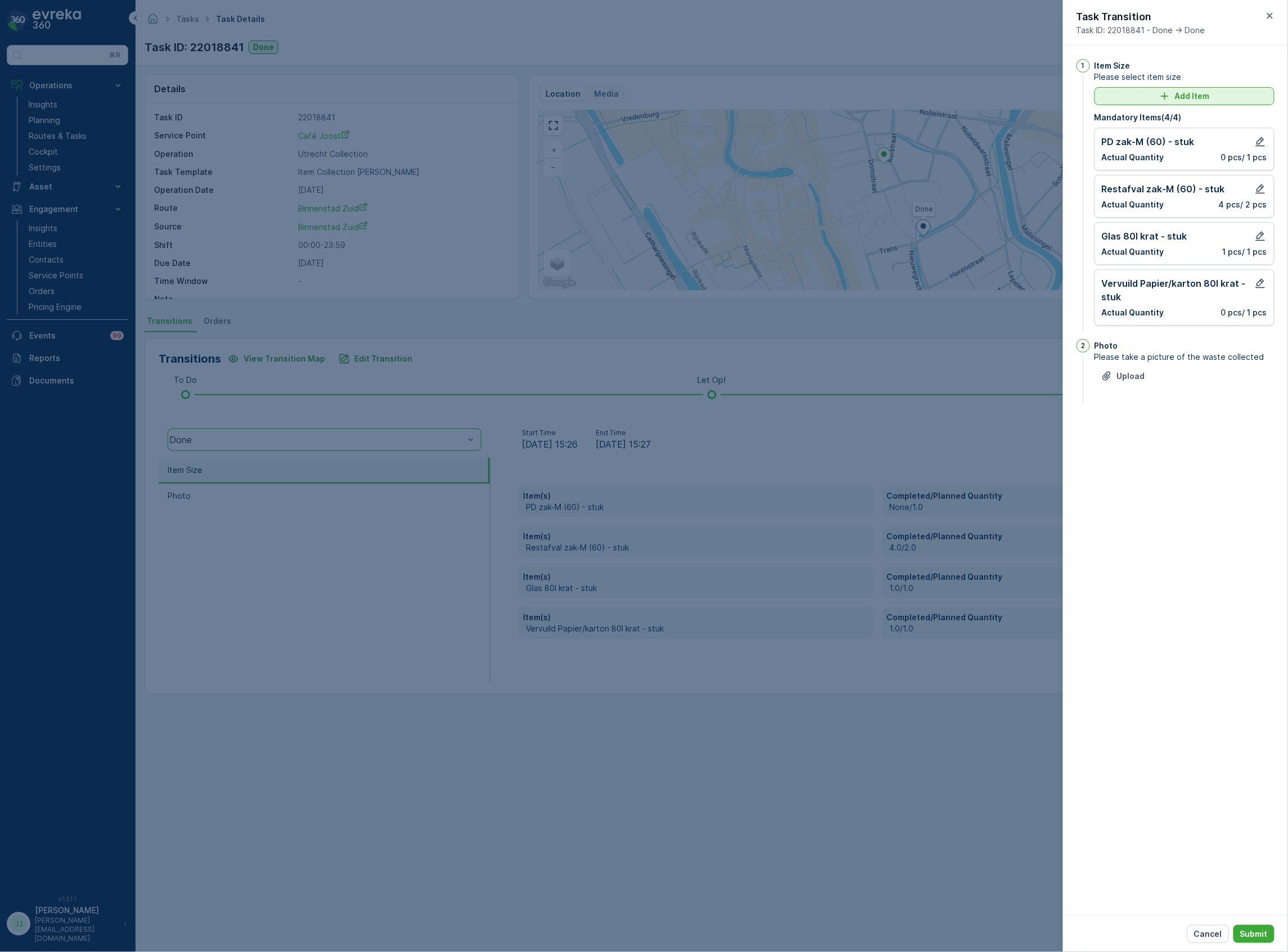
click at [1211, 95] on div "Add Item" at bounding box center [1184, 96] width 166 height 11
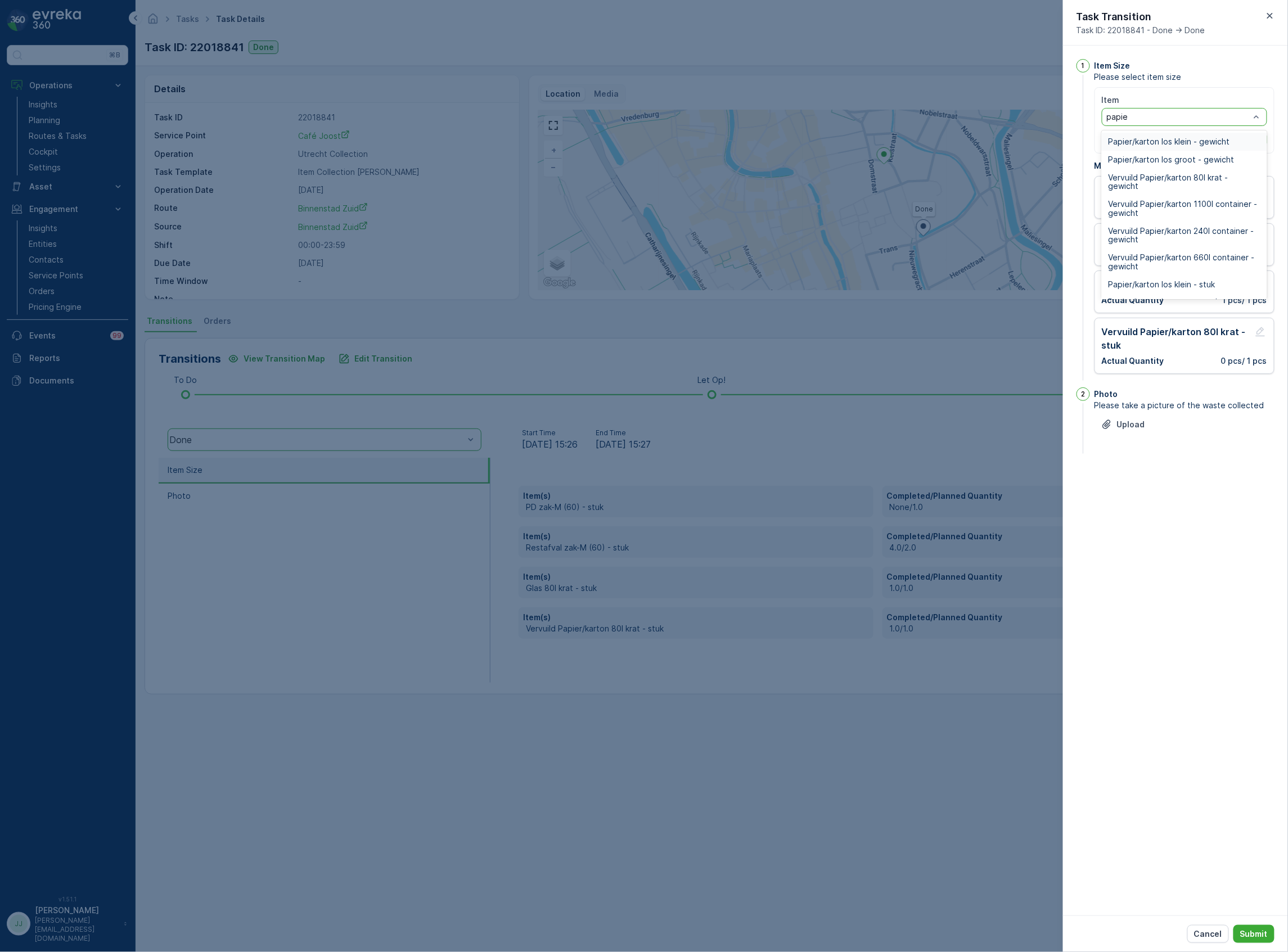
type input "papier"
click at [1175, 154] on span "Papier/karton los groot - stuk" at bounding box center [1164, 152] width 111 height 9
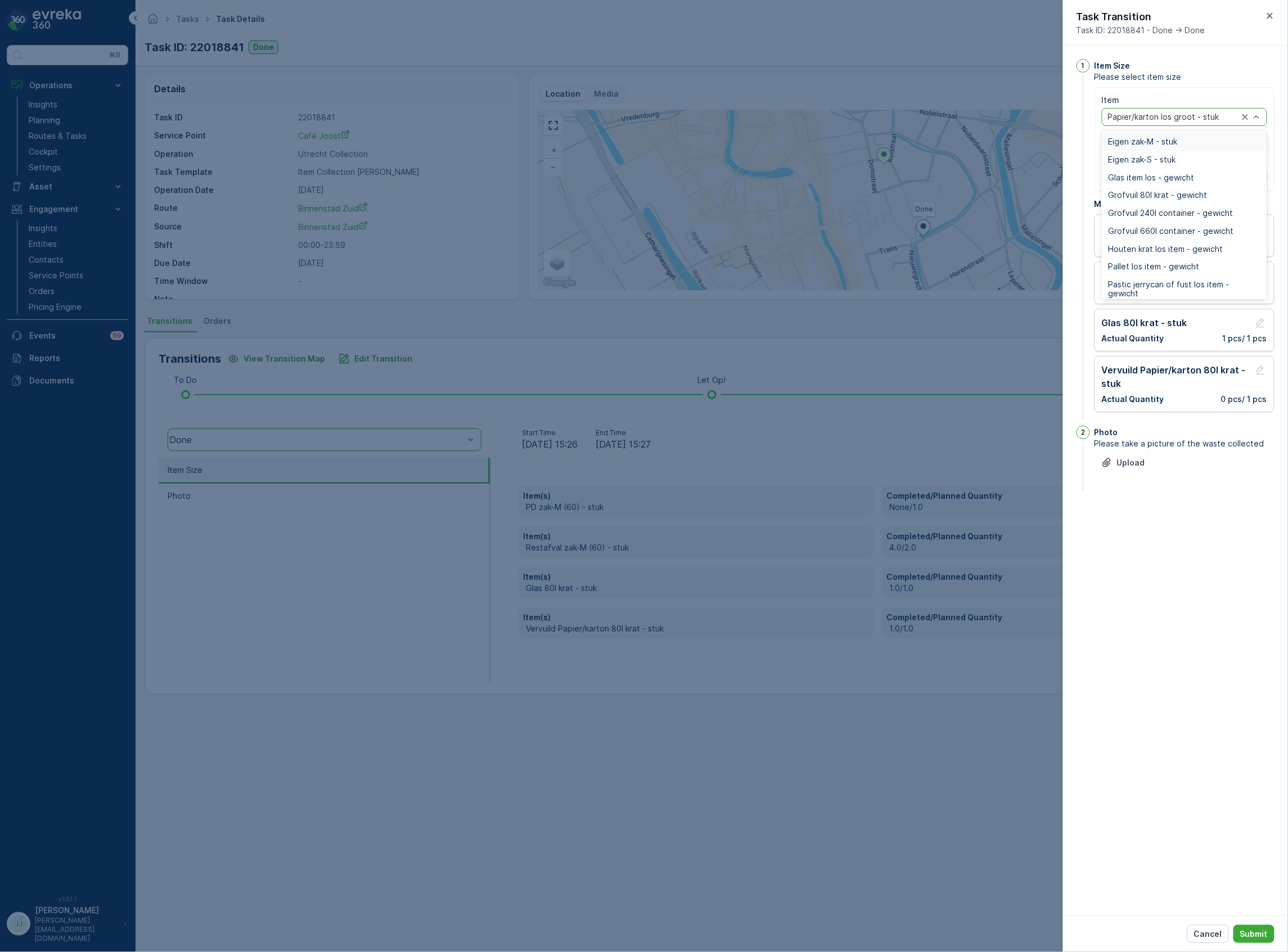
click at [1196, 118] on div at bounding box center [1173, 117] width 133 height 9
type input "papier"
click at [1194, 290] on span "Papier/karton 80l krat - stuk" at bounding box center [1161, 288] width 106 height 9
click at [1175, 149] on icon "button" at bounding box center [1173, 151] width 7 height 7
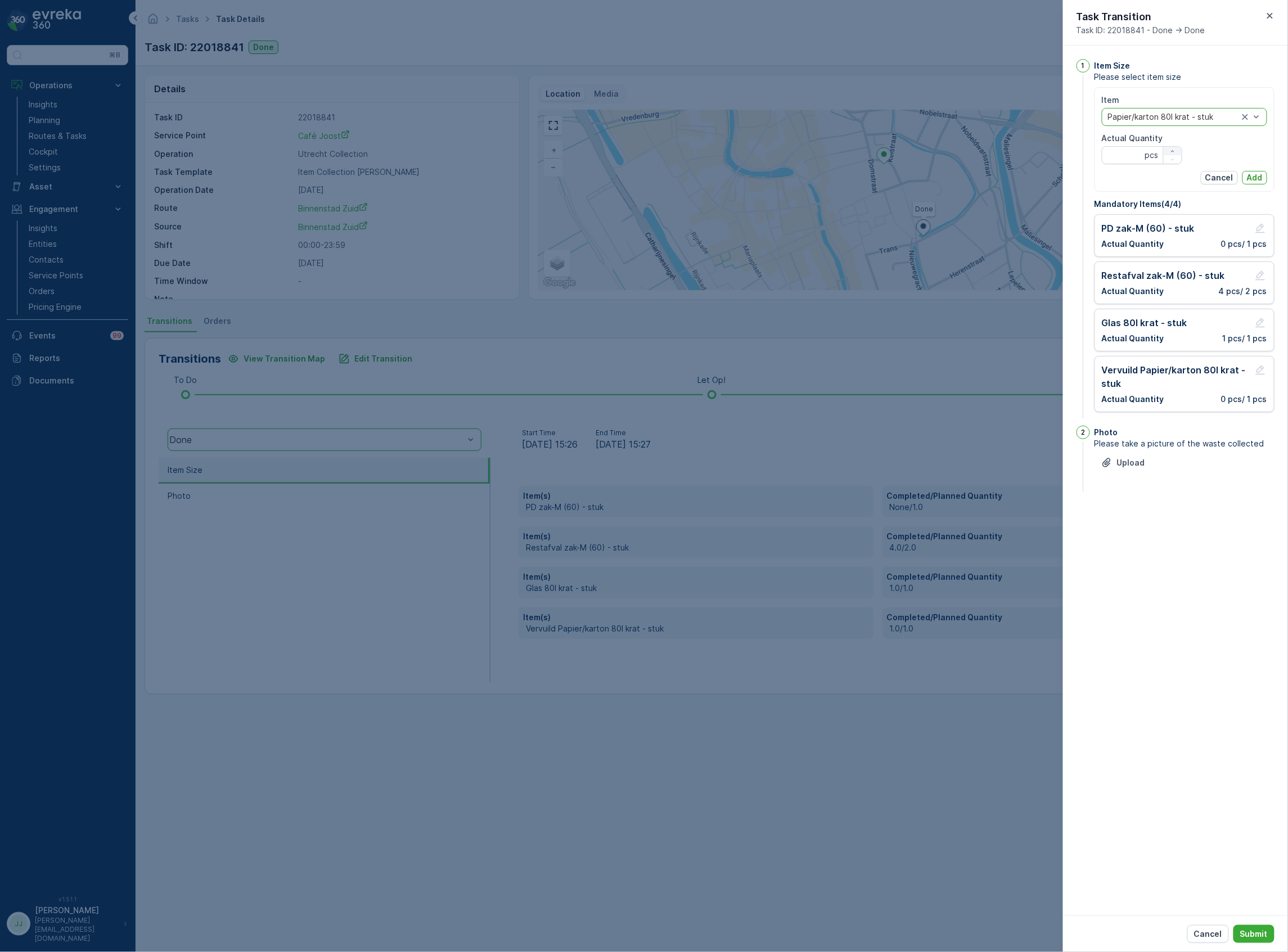
type Quantity "1"
click at [1263, 179] on p "Add" at bounding box center [1255, 178] width 16 height 11
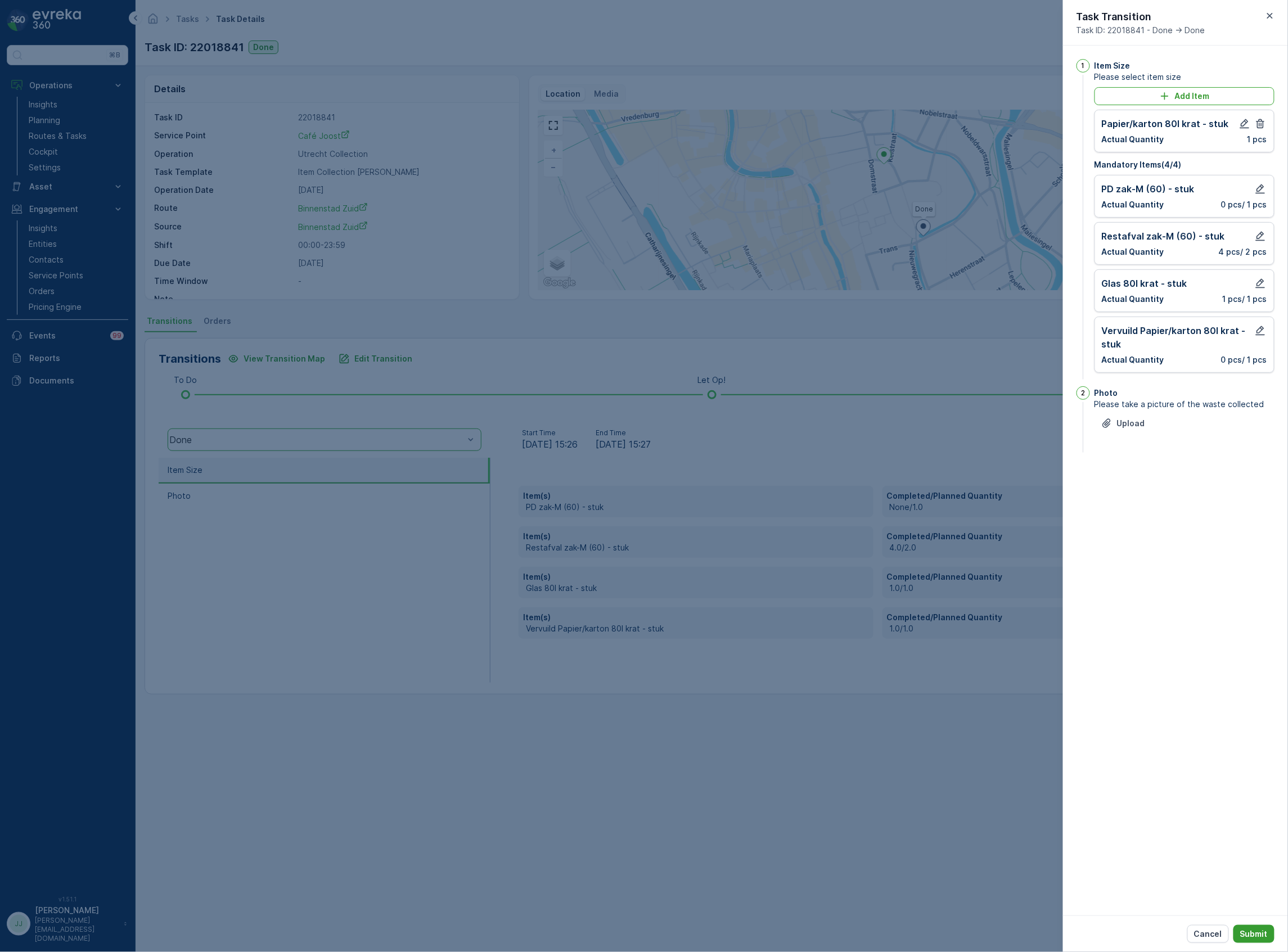
click at [1259, 927] on button "Submit" at bounding box center [1254, 934] width 41 height 18
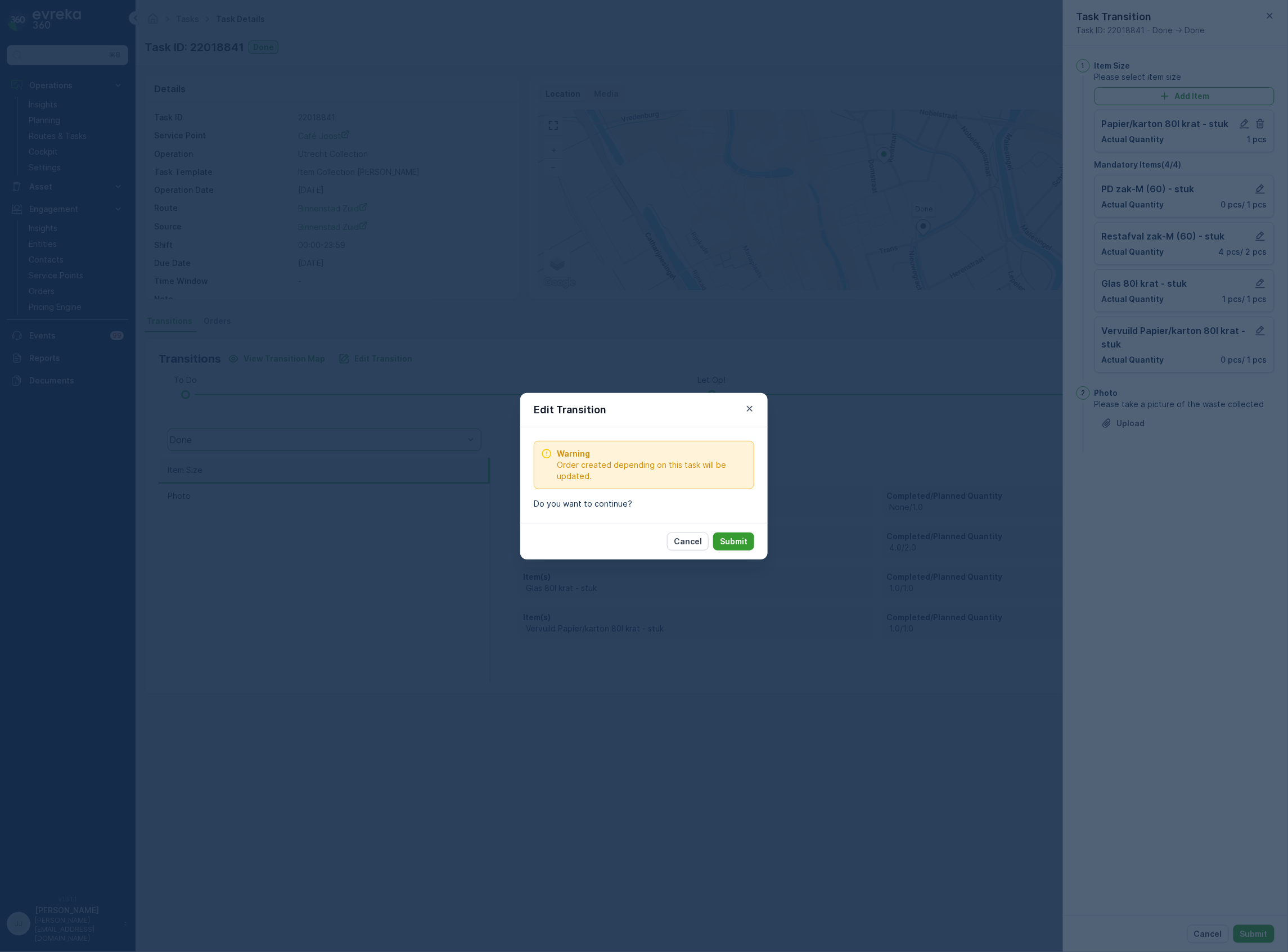
click at [733, 542] on p "Submit" at bounding box center [734, 541] width 28 height 11
